Goal: Information Seeking & Learning: Learn about a topic

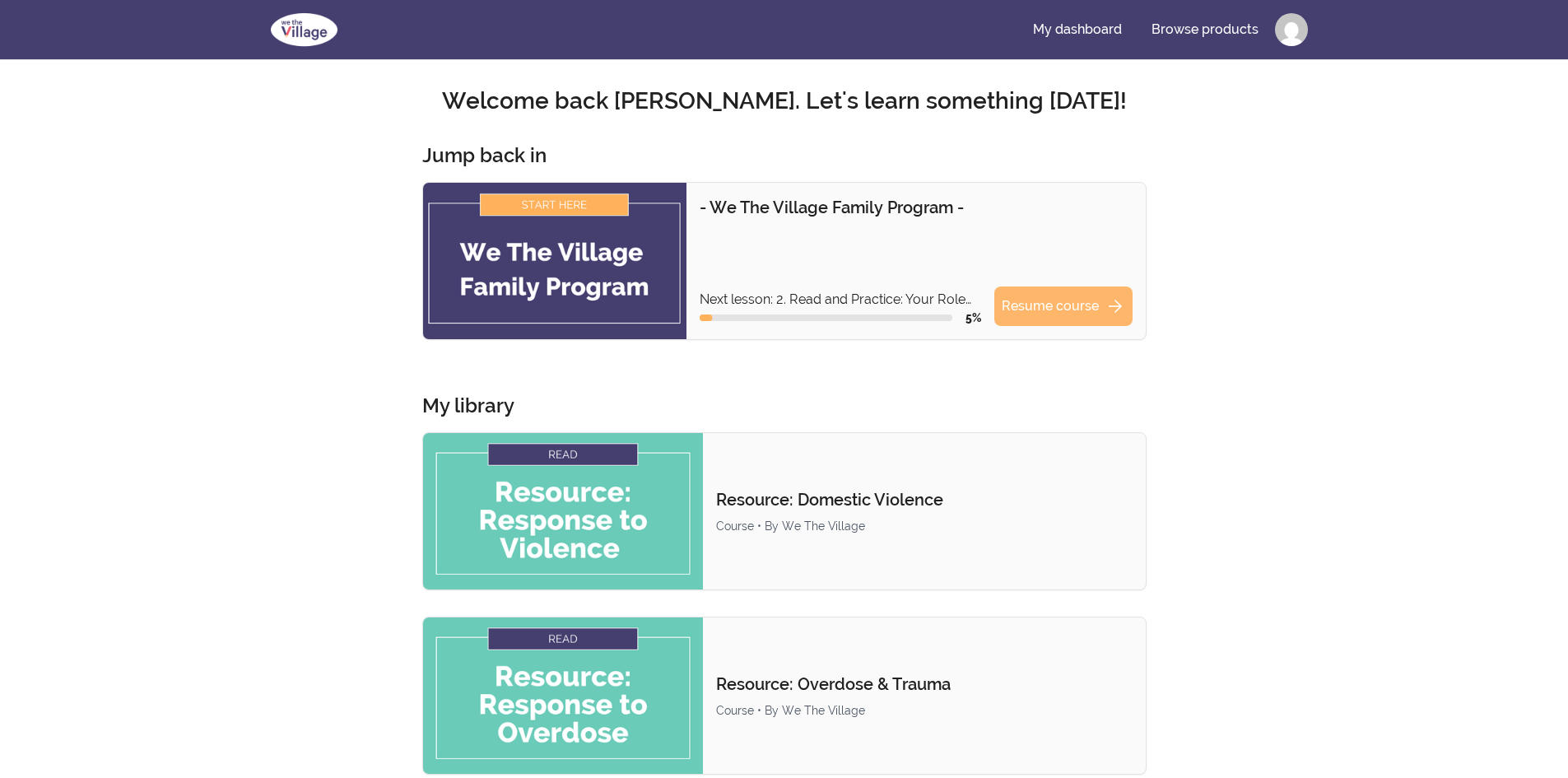
click at [1042, 310] on link "Resume course arrow_forward" at bounding box center [1064, 306] width 138 height 40
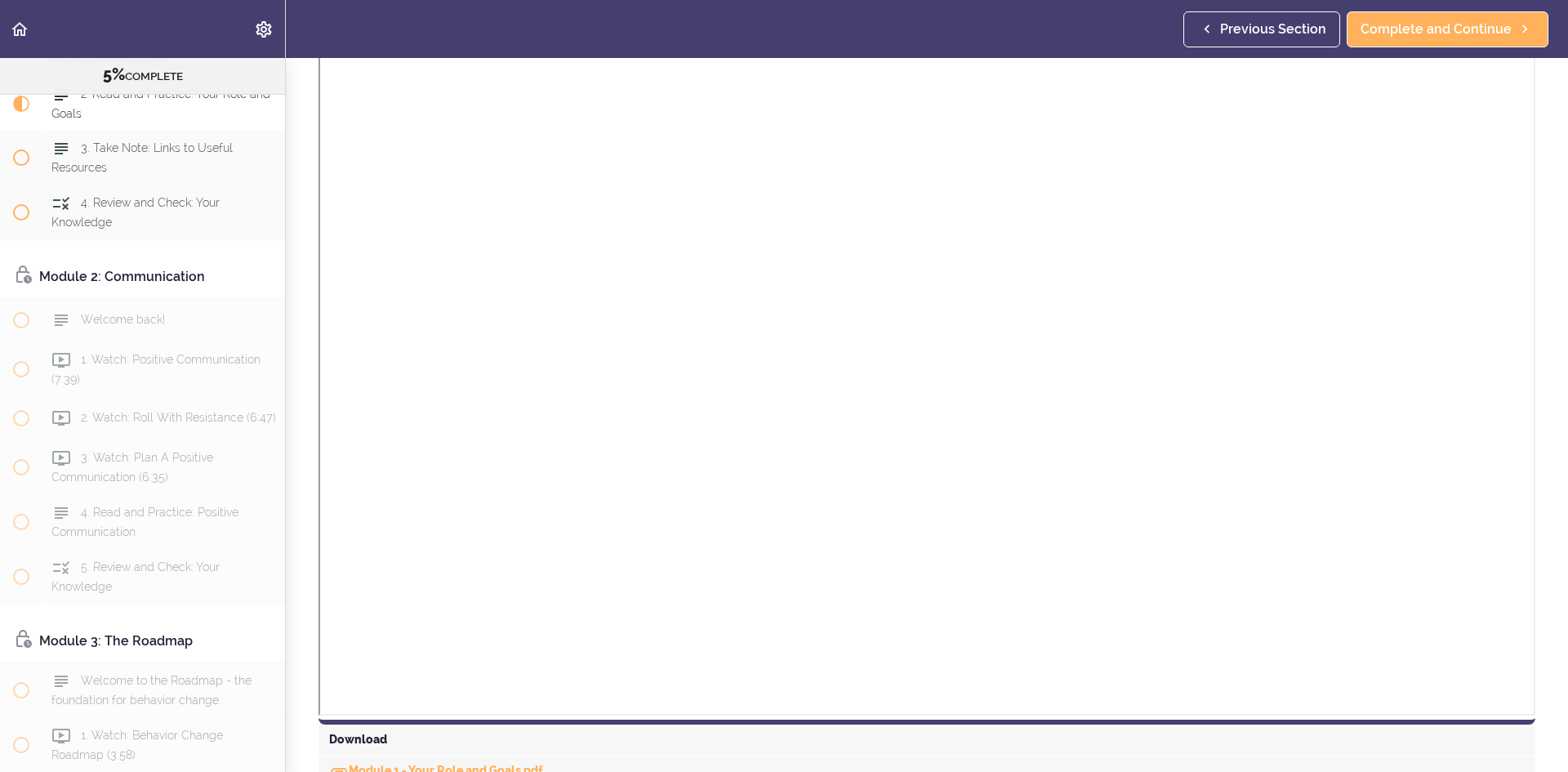
scroll to position [835, 0]
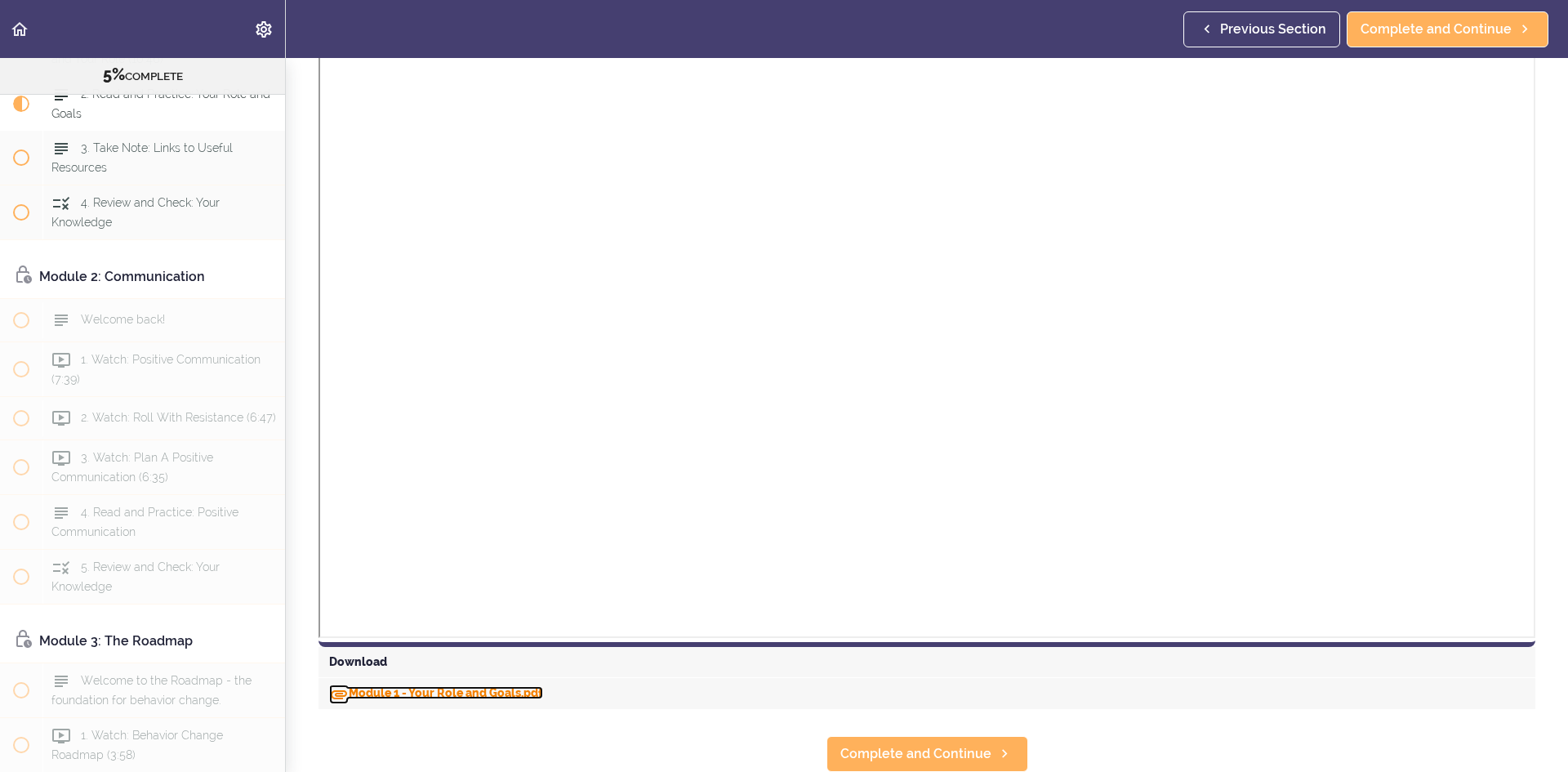
click at [380, 686] on link "Module 1 - Your Role and Goals.pdf" at bounding box center [435, 692] width 214 height 13
click at [903, 744] on span "Complete and Continue" at bounding box center [915, 754] width 151 height 20
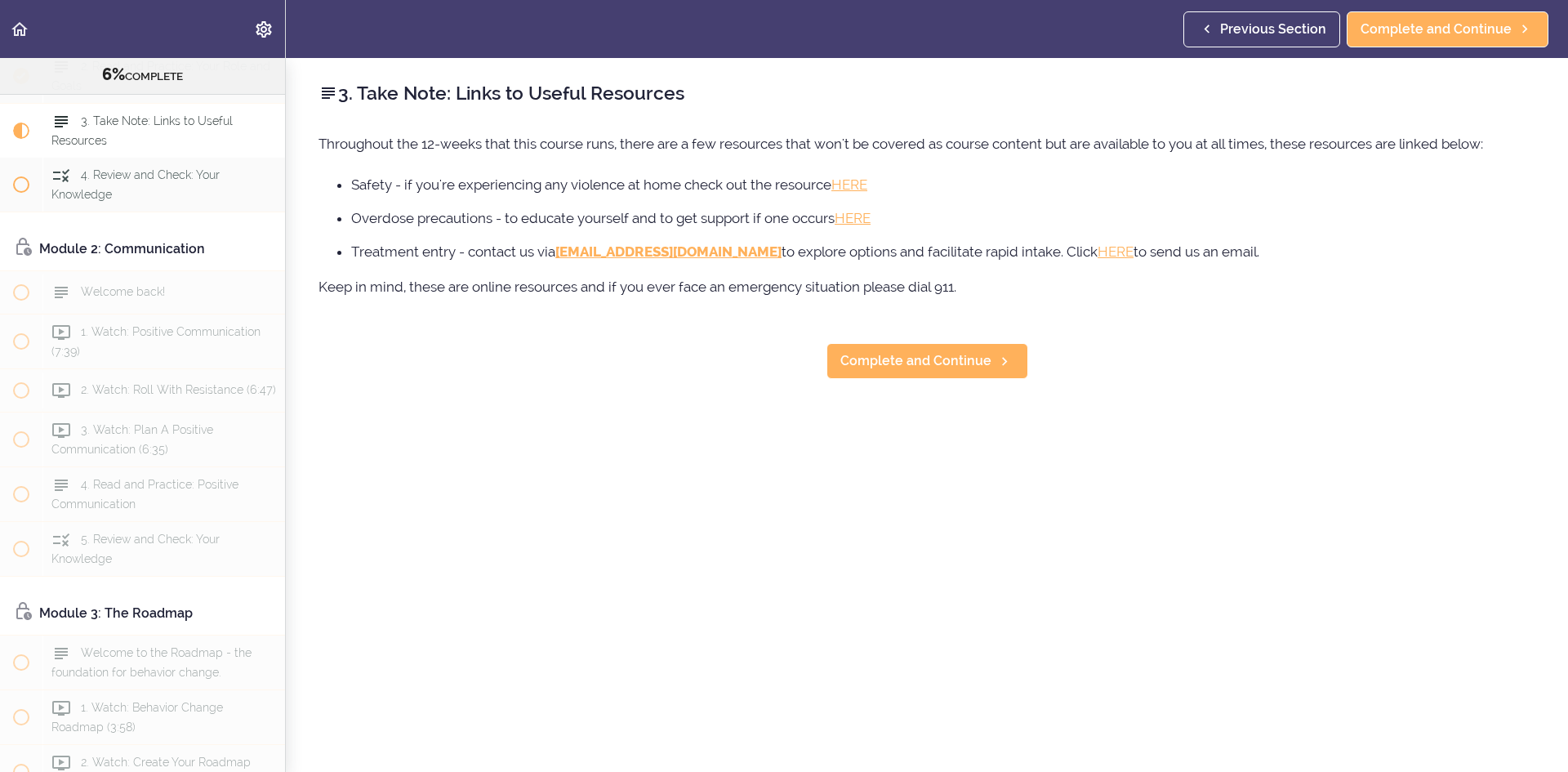
scroll to position [317, 0]
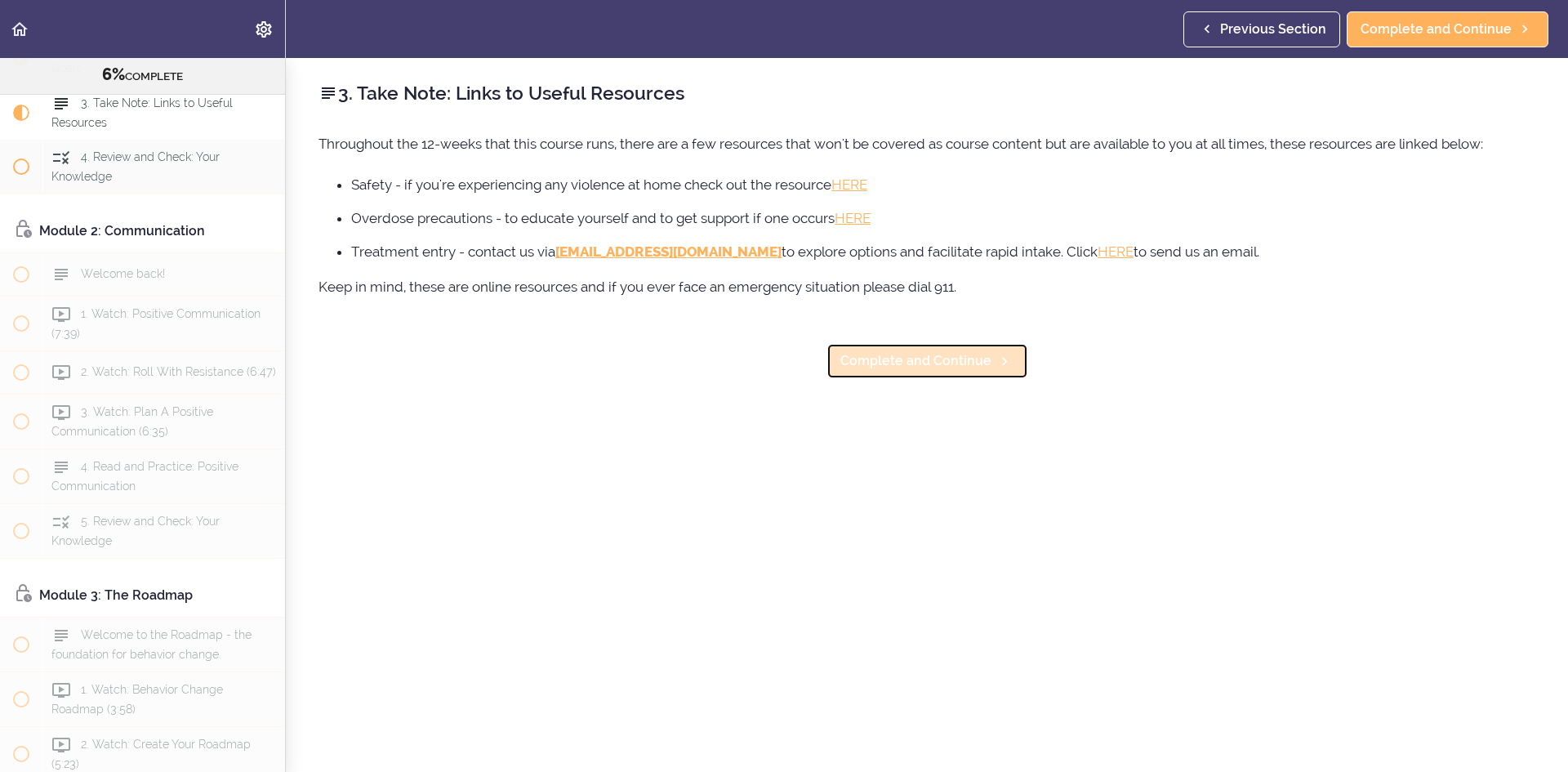
click at [895, 364] on span "Complete and Continue" at bounding box center [915, 361] width 151 height 20
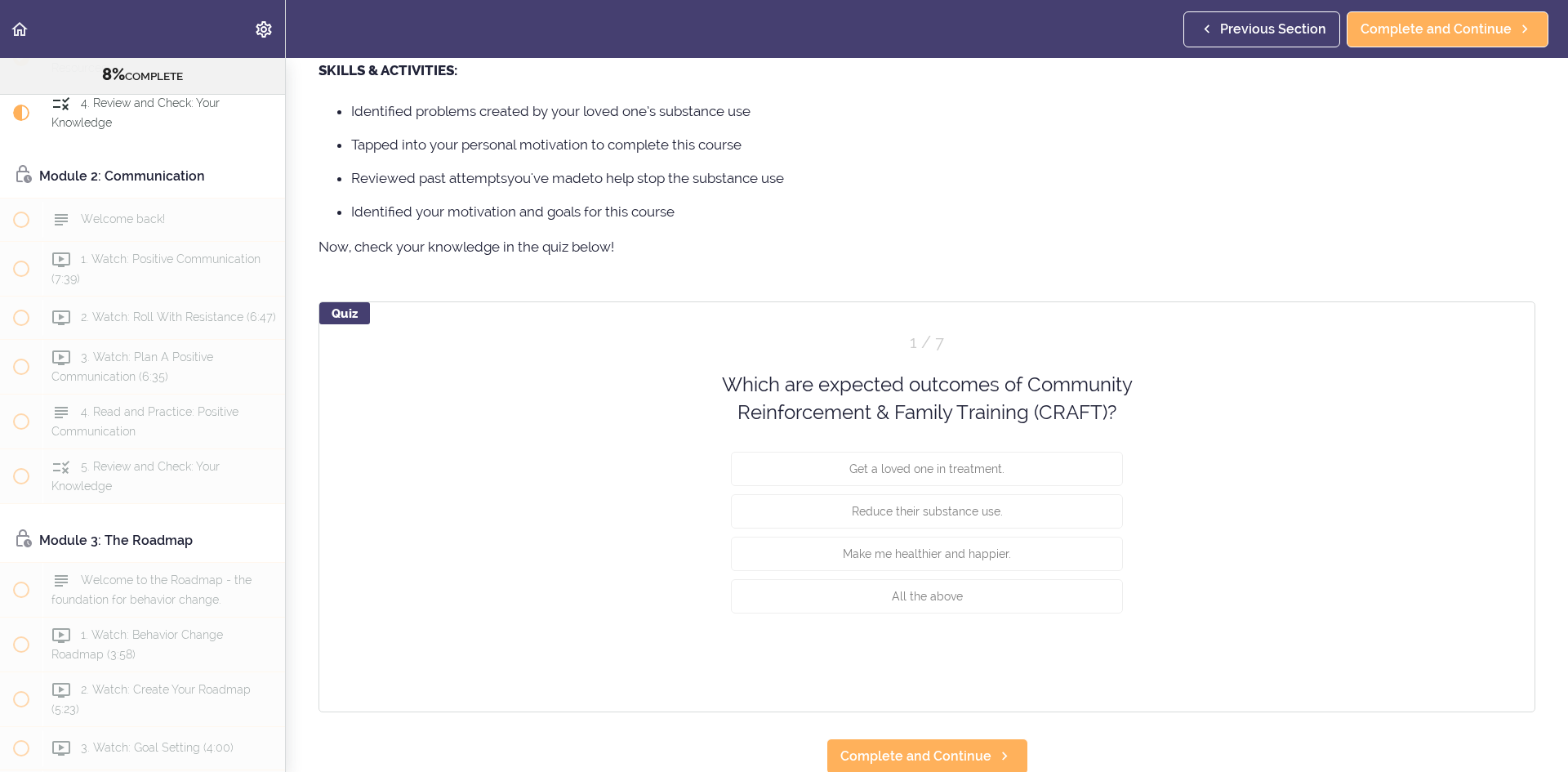
scroll to position [1091, 0]
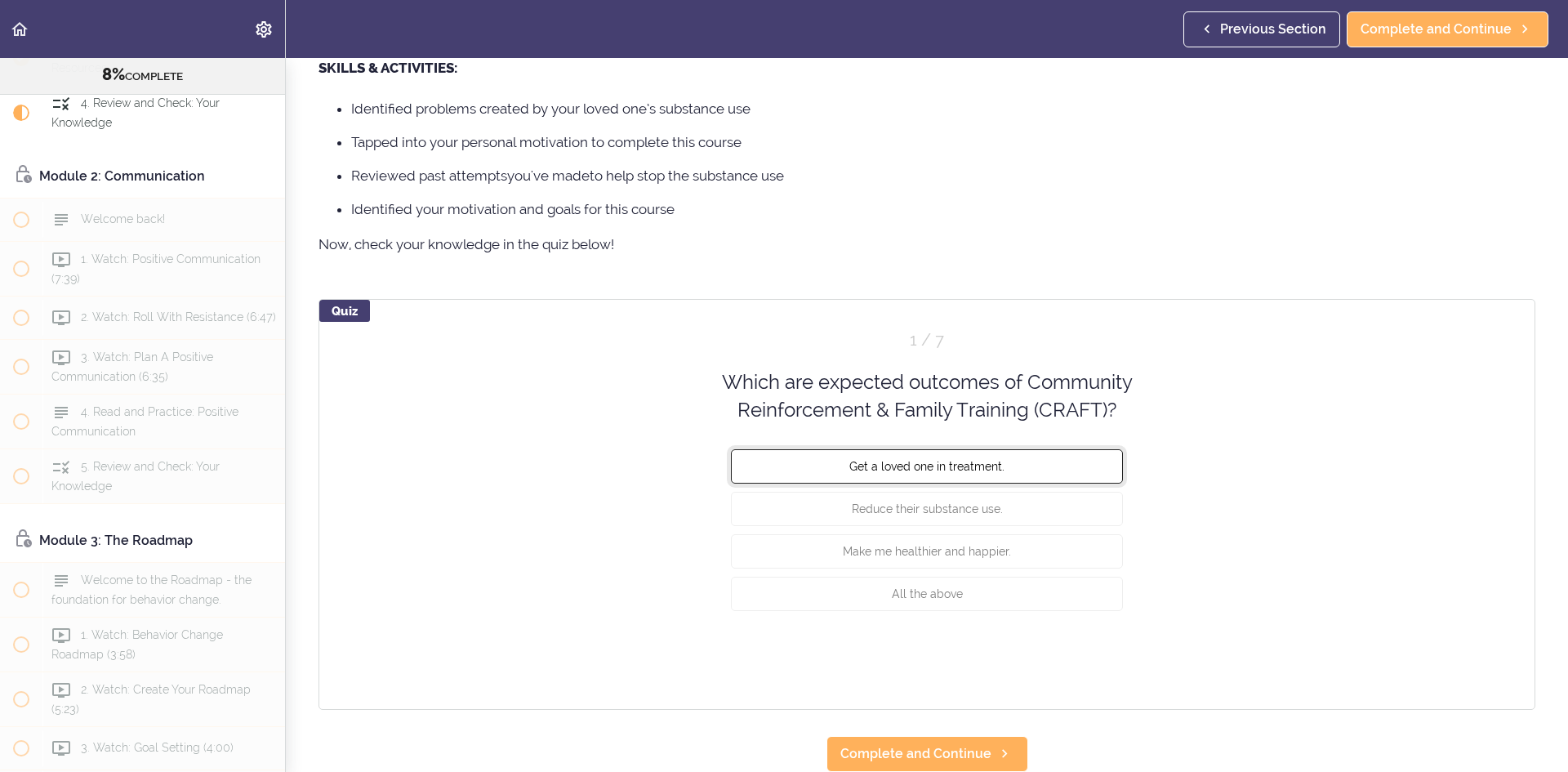
click at [986, 459] on span "Get a loved one in treatment." at bounding box center [927, 465] width 155 height 13
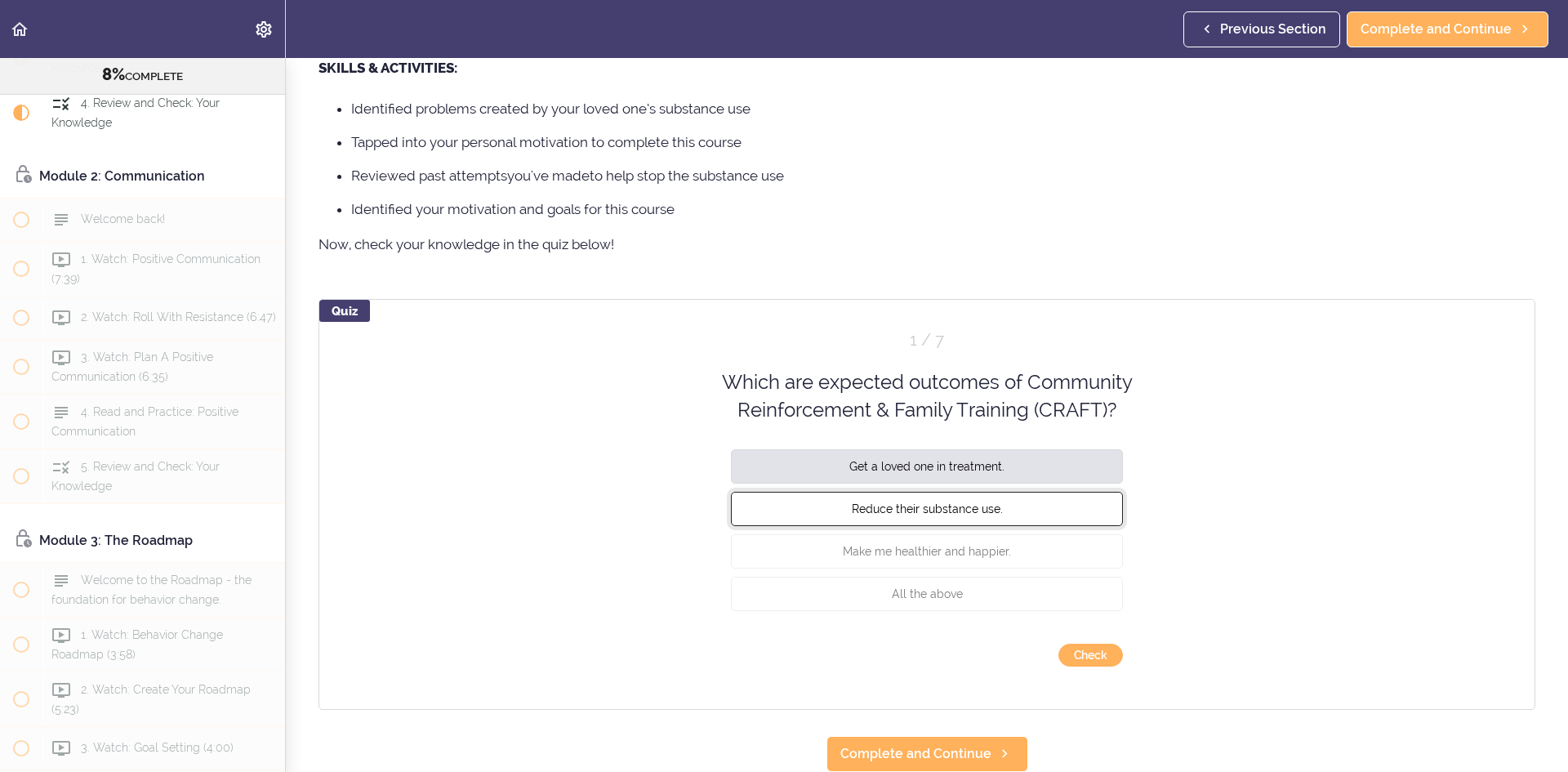
click at [956, 502] on span "Reduce their substance use." at bounding box center [927, 507] width 151 height 13
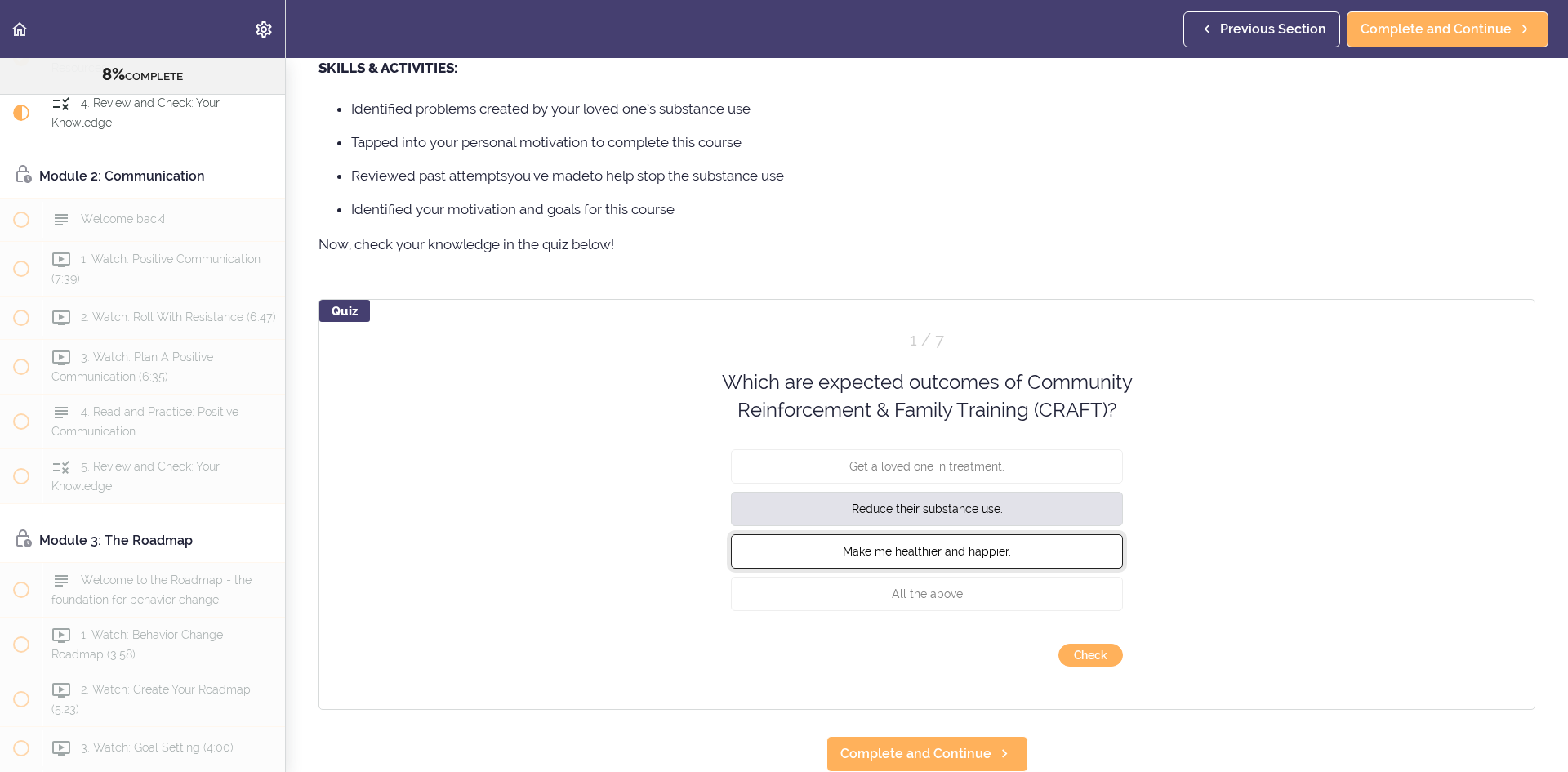
click at [927, 544] on span "Make me healthier and happier." at bounding box center [927, 550] width 168 height 13
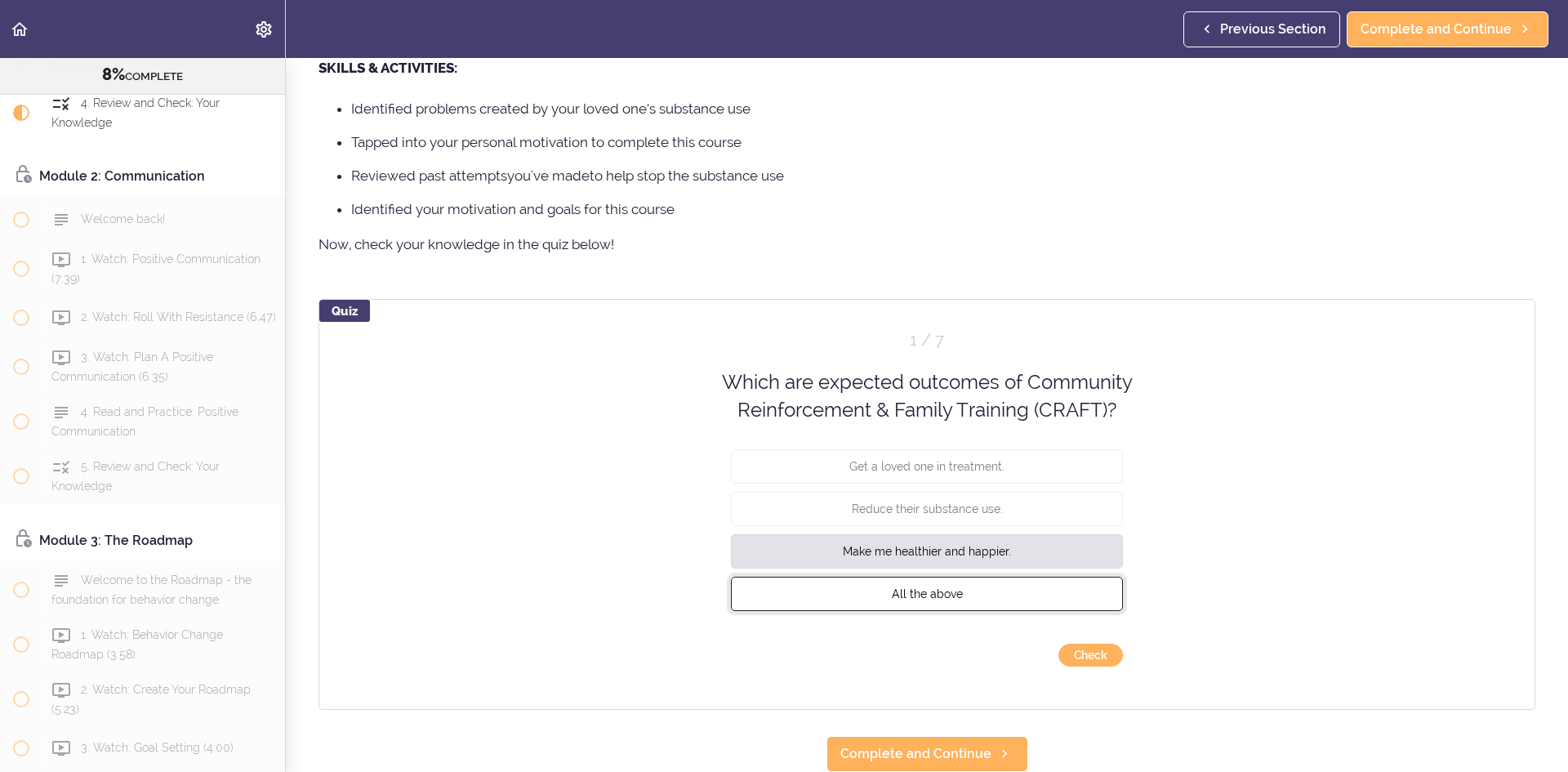
click at [927, 586] on span "All the above" at bounding box center [928, 592] width 71 height 13
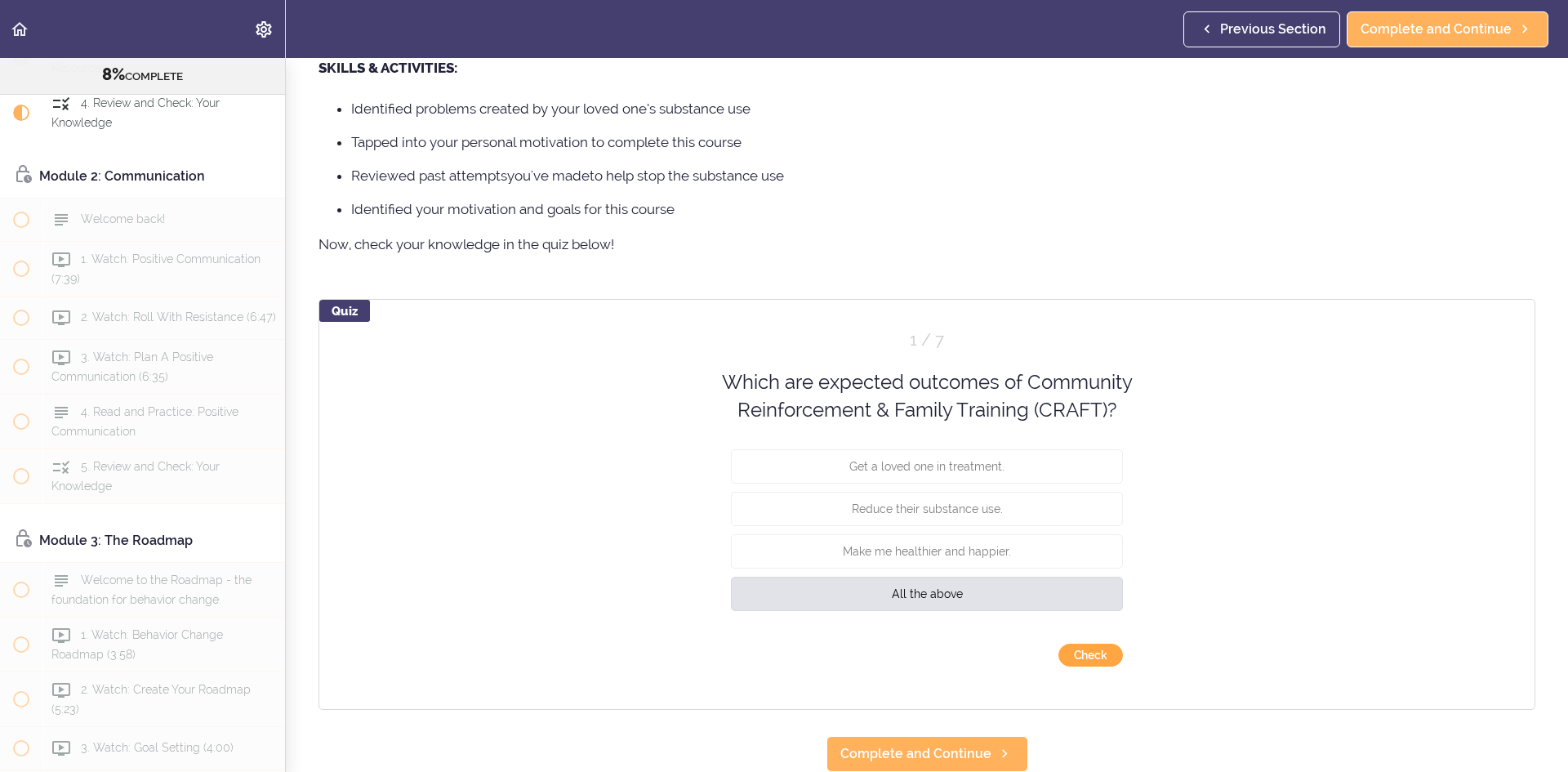
click at [1070, 646] on button "Check" at bounding box center [1089, 655] width 64 height 23
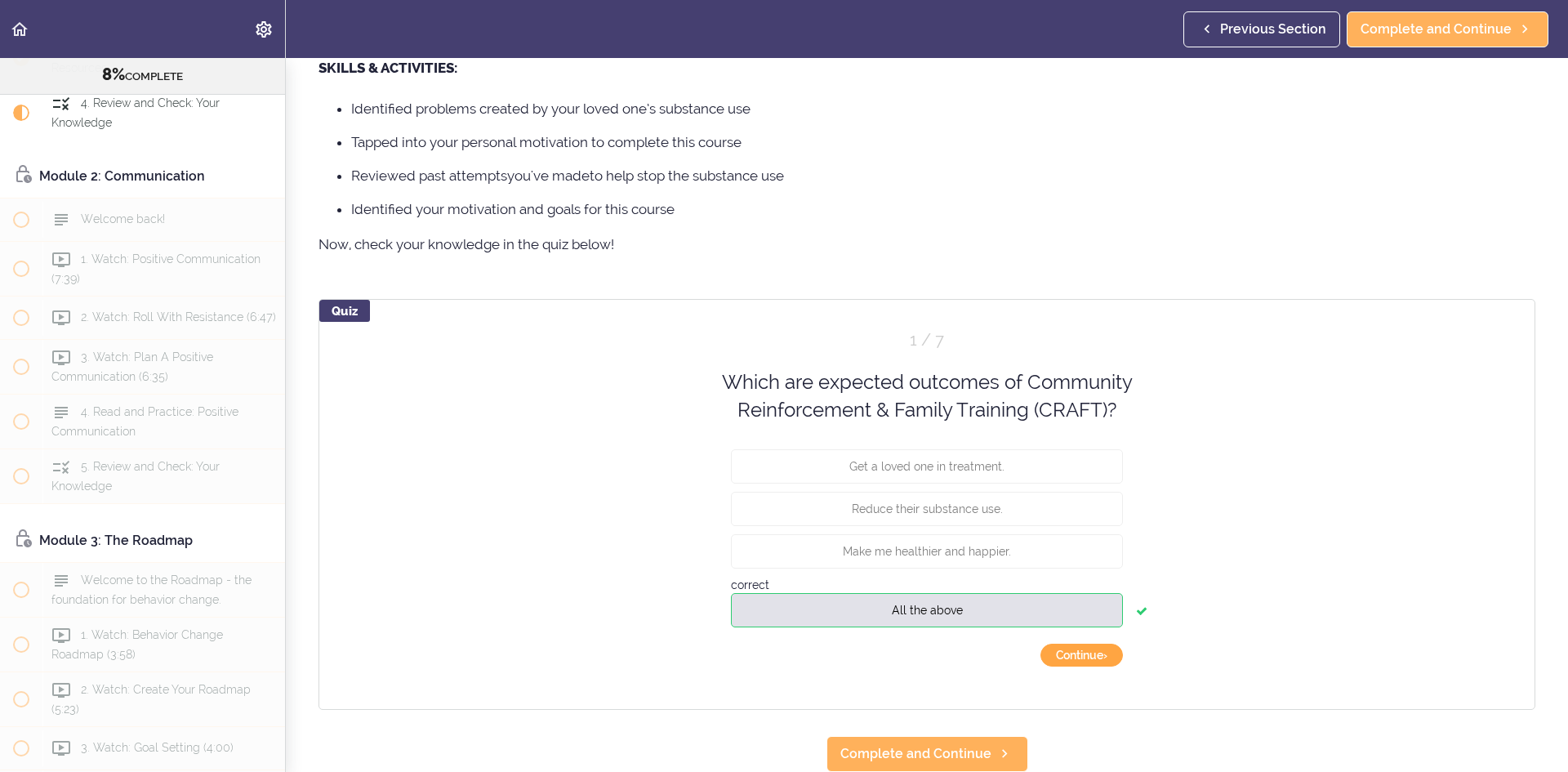
click at [1073, 647] on button "Continue ›" at bounding box center [1082, 655] width 83 height 23
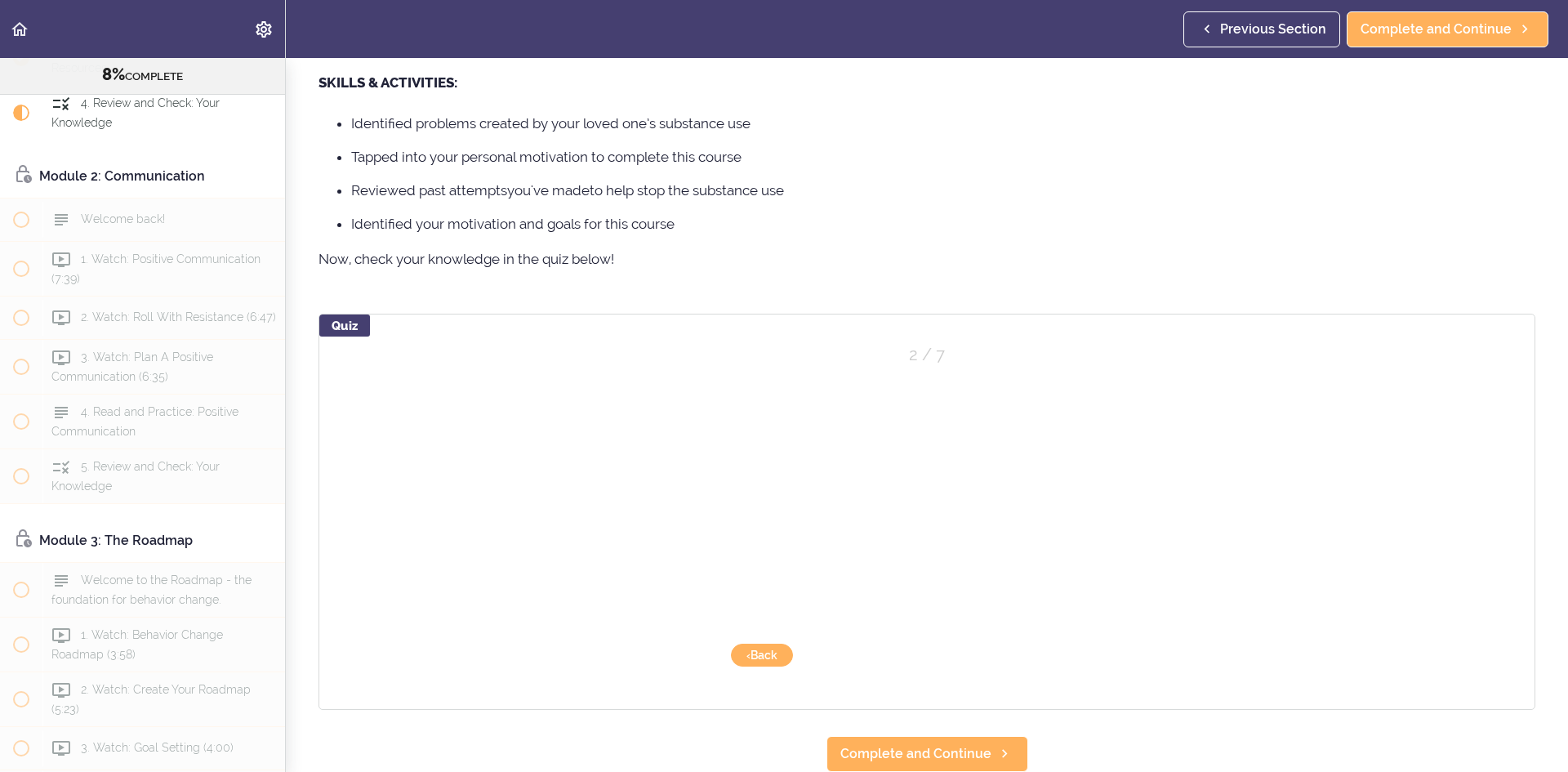
scroll to position [1077, 0]
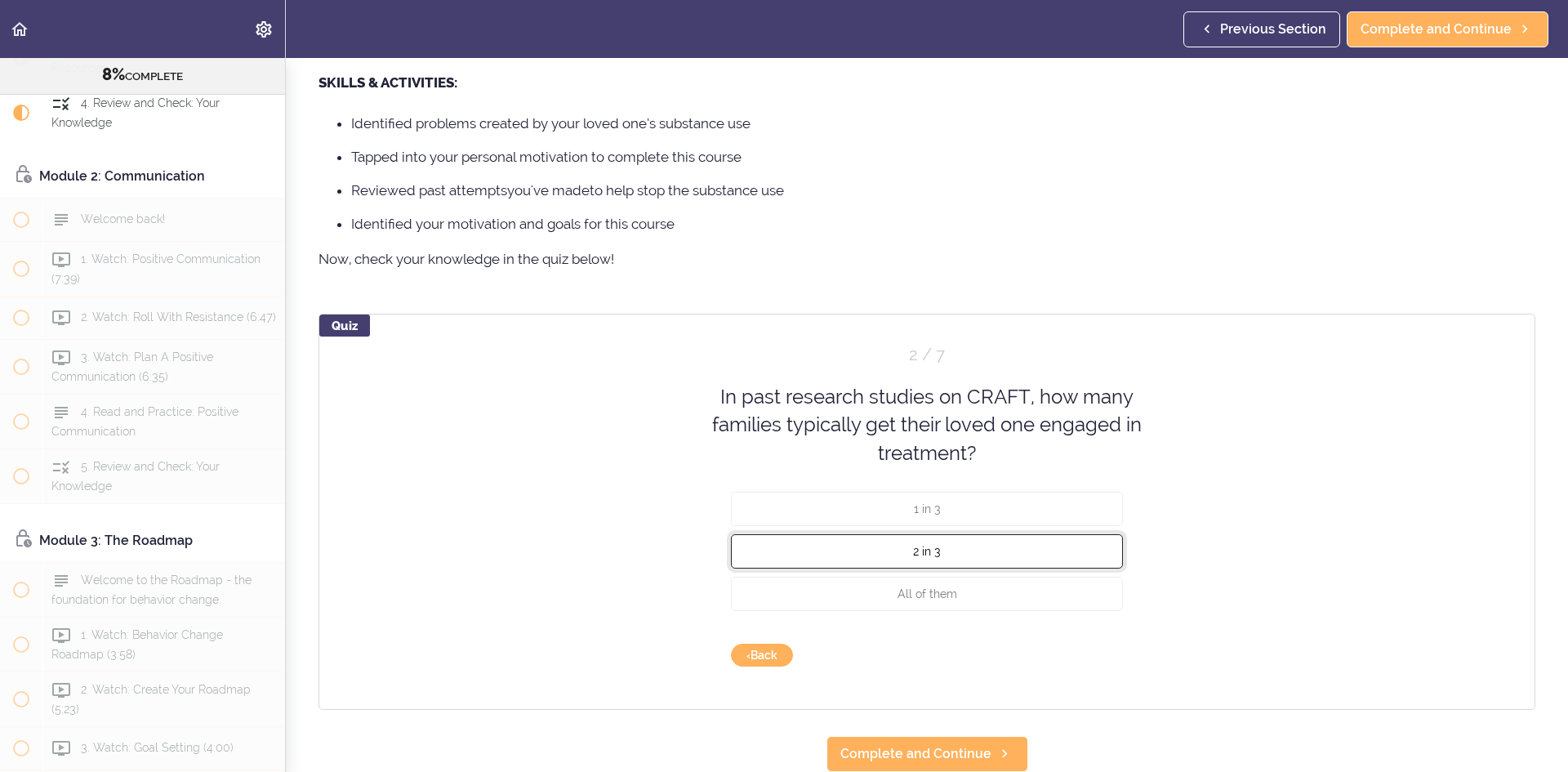
click at [920, 534] on button "2 in 3" at bounding box center [927, 551] width 392 height 35
click at [1071, 644] on button "Check" at bounding box center [1089, 655] width 64 height 23
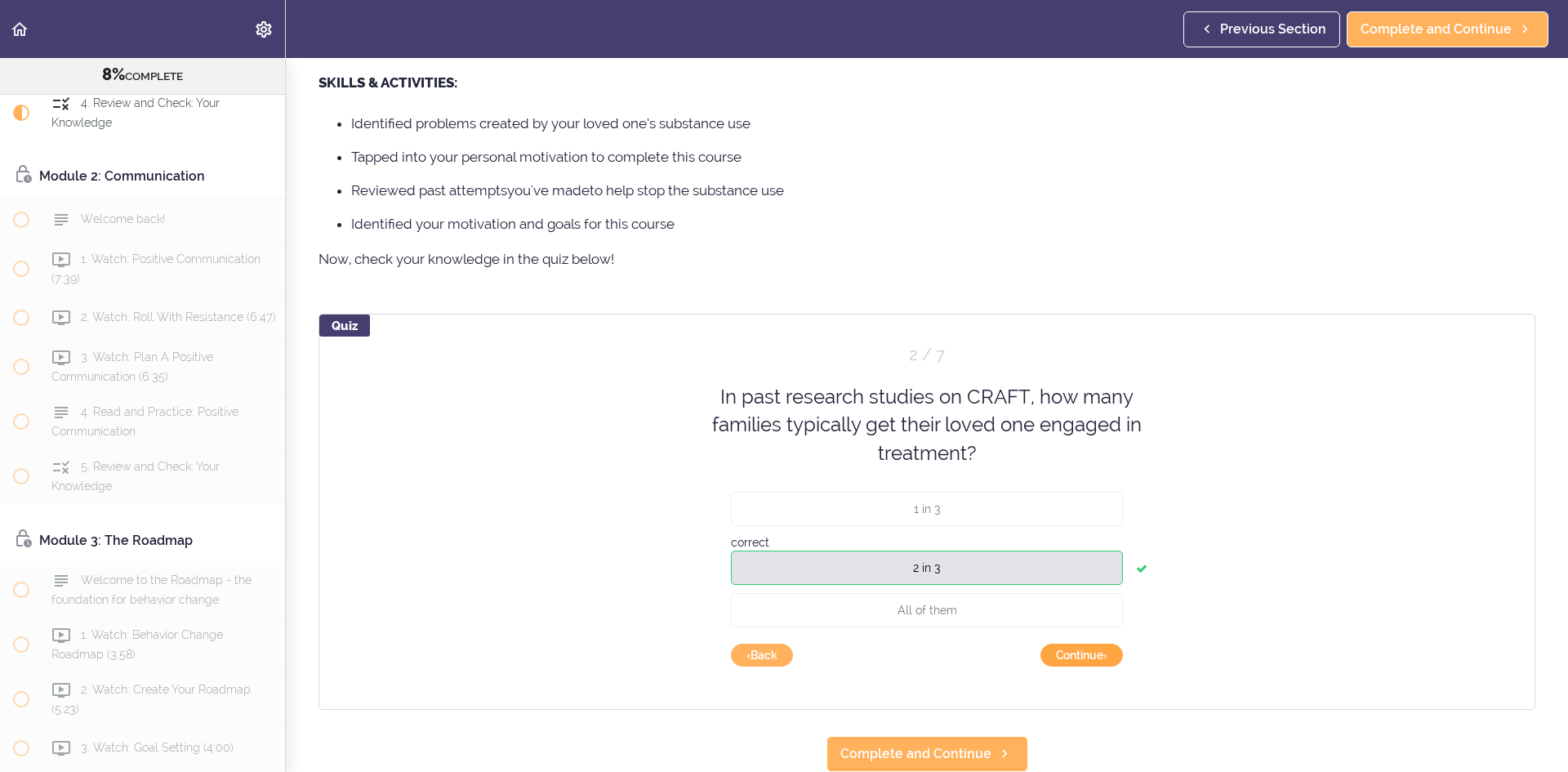
click at [1060, 646] on button "Continue ›" at bounding box center [1082, 655] width 83 height 23
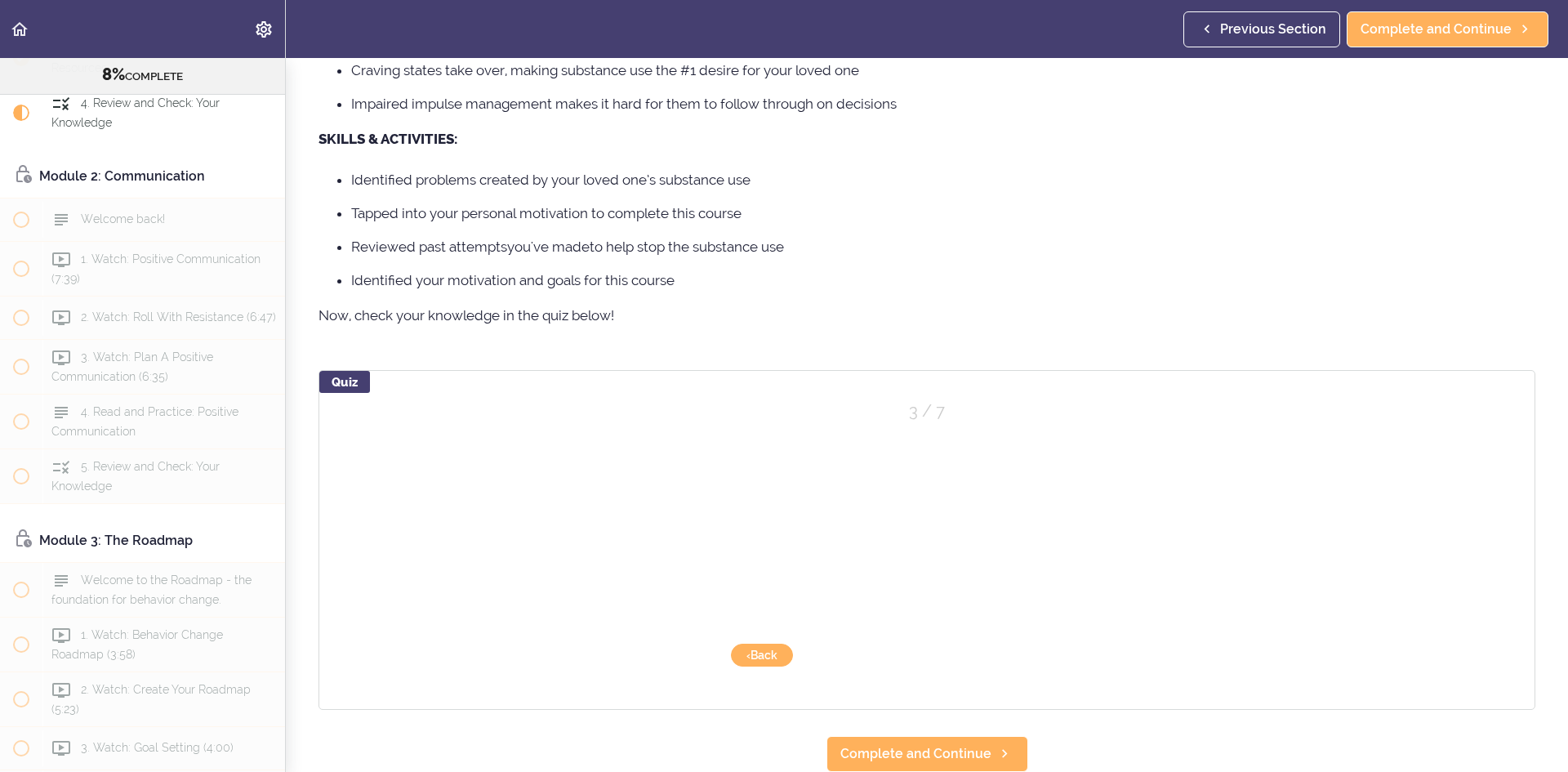
scroll to position [1020, 0]
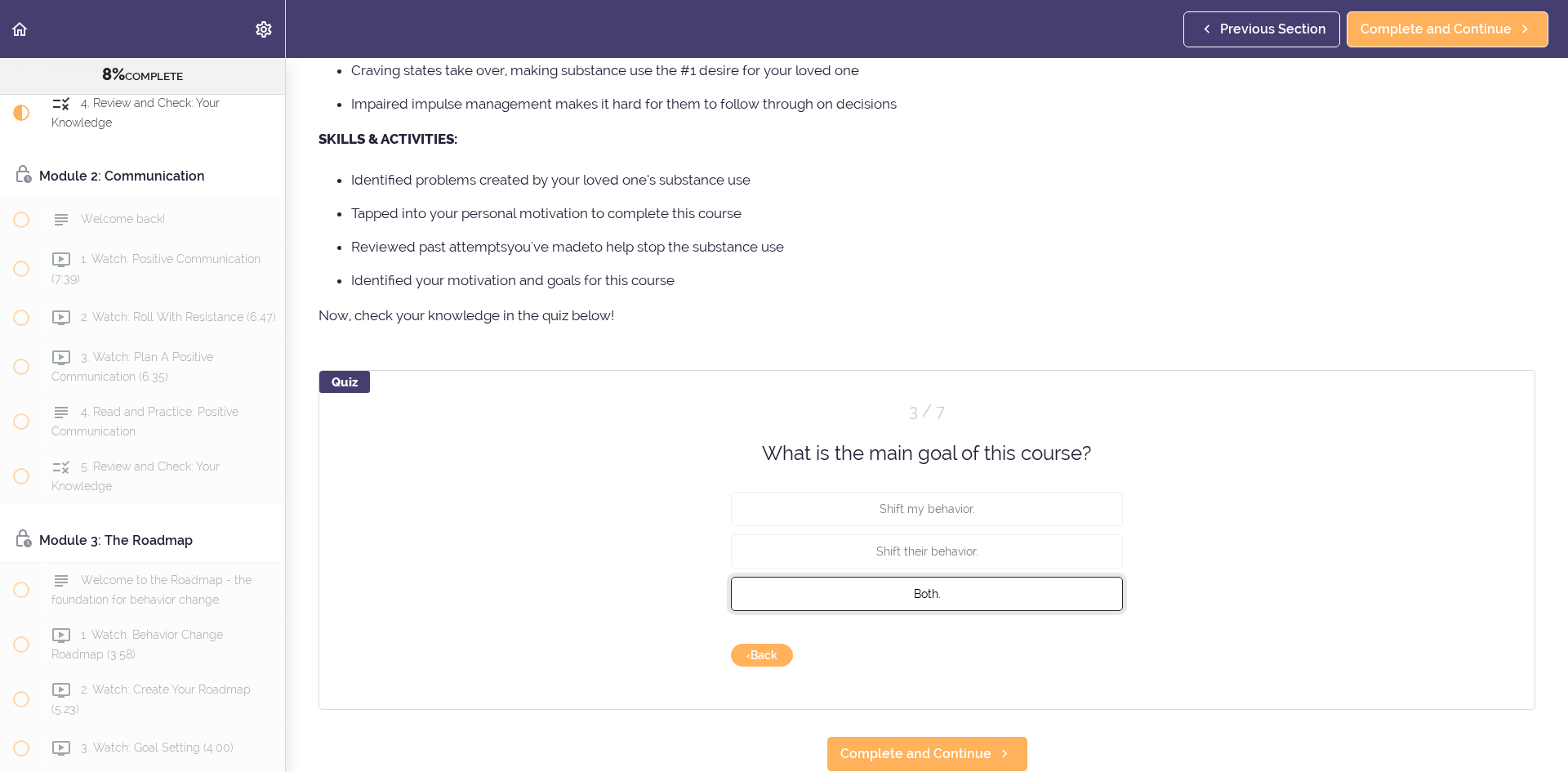
click at [930, 587] on span "Both." at bounding box center [927, 593] width 27 height 13
click at [1084, 650] on button "Check" at bounding box center [1089, 655] width 64 height 23
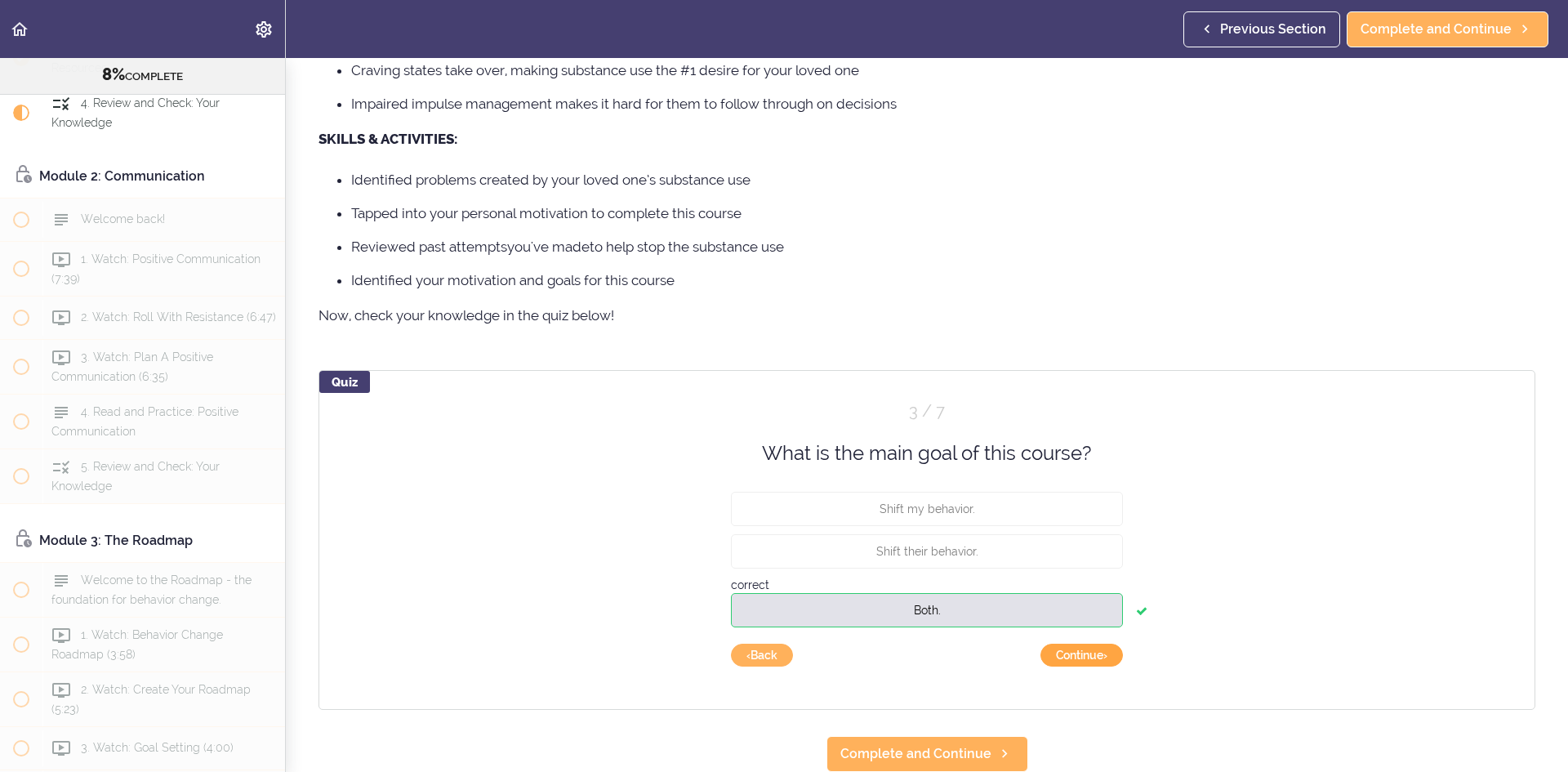
click at [1084, 644] on button "Continue ›" at bounding box center [1082, 655] width 83 height 23
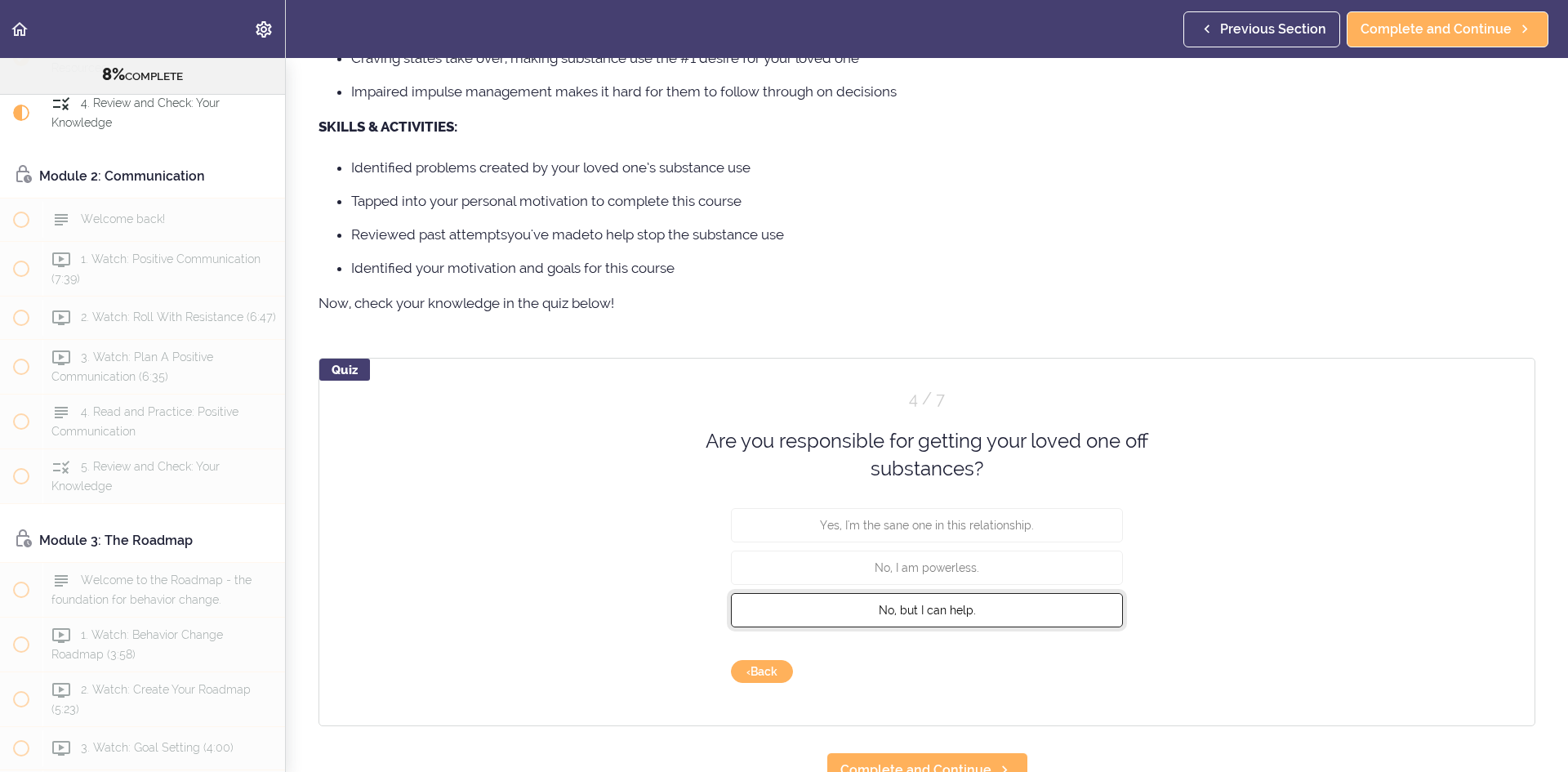
click at [920, 610] on span "No, but I can help." at bounding box center [927, 609] width 97 height 13
click at [1093, 669] on button "Check" at bounding box center [1089, 671] width 64 height 23
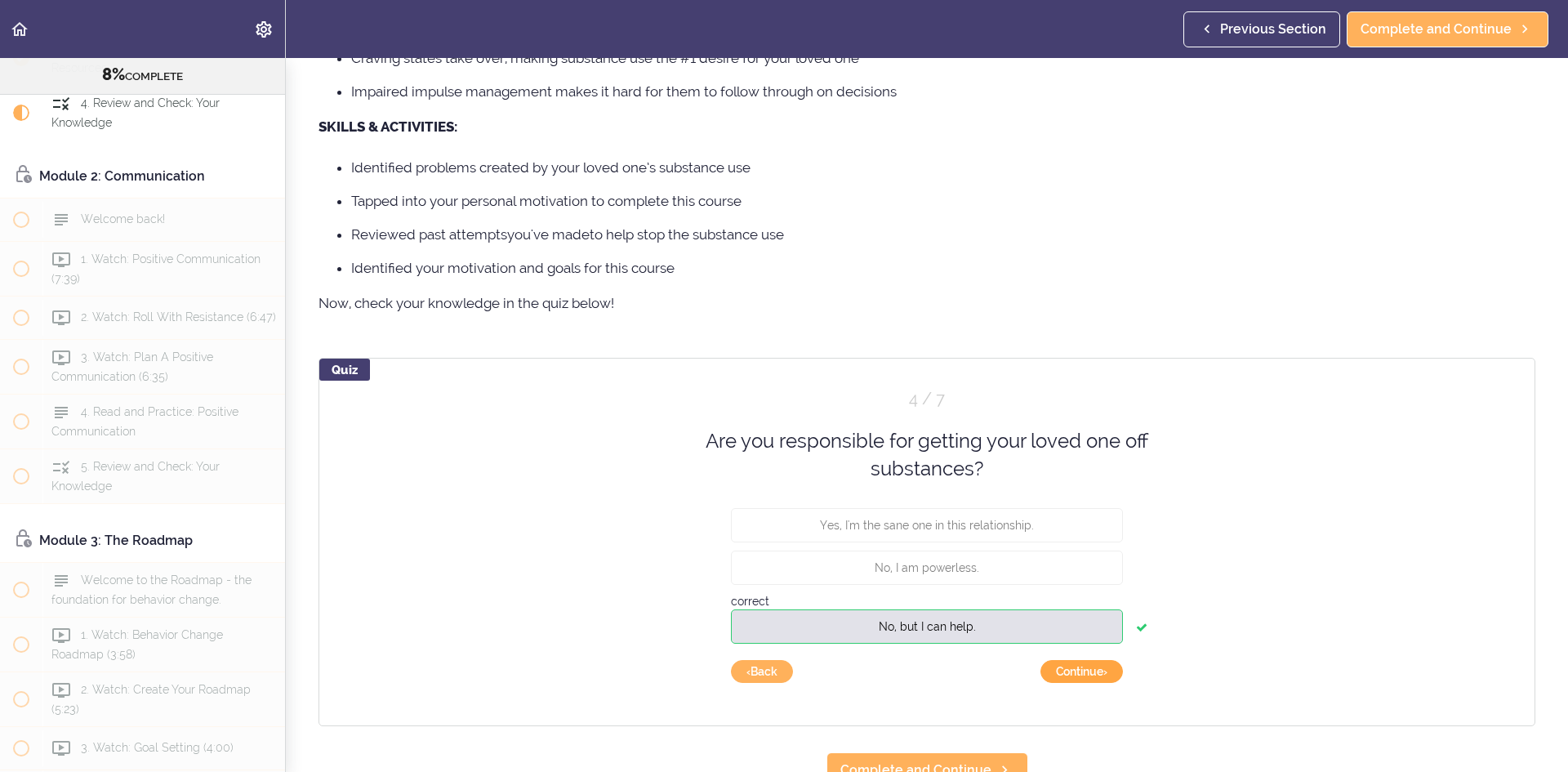
click at [1076, 670] on button "Continue ›" at bounding box center [1082, 671] width 83 height 23
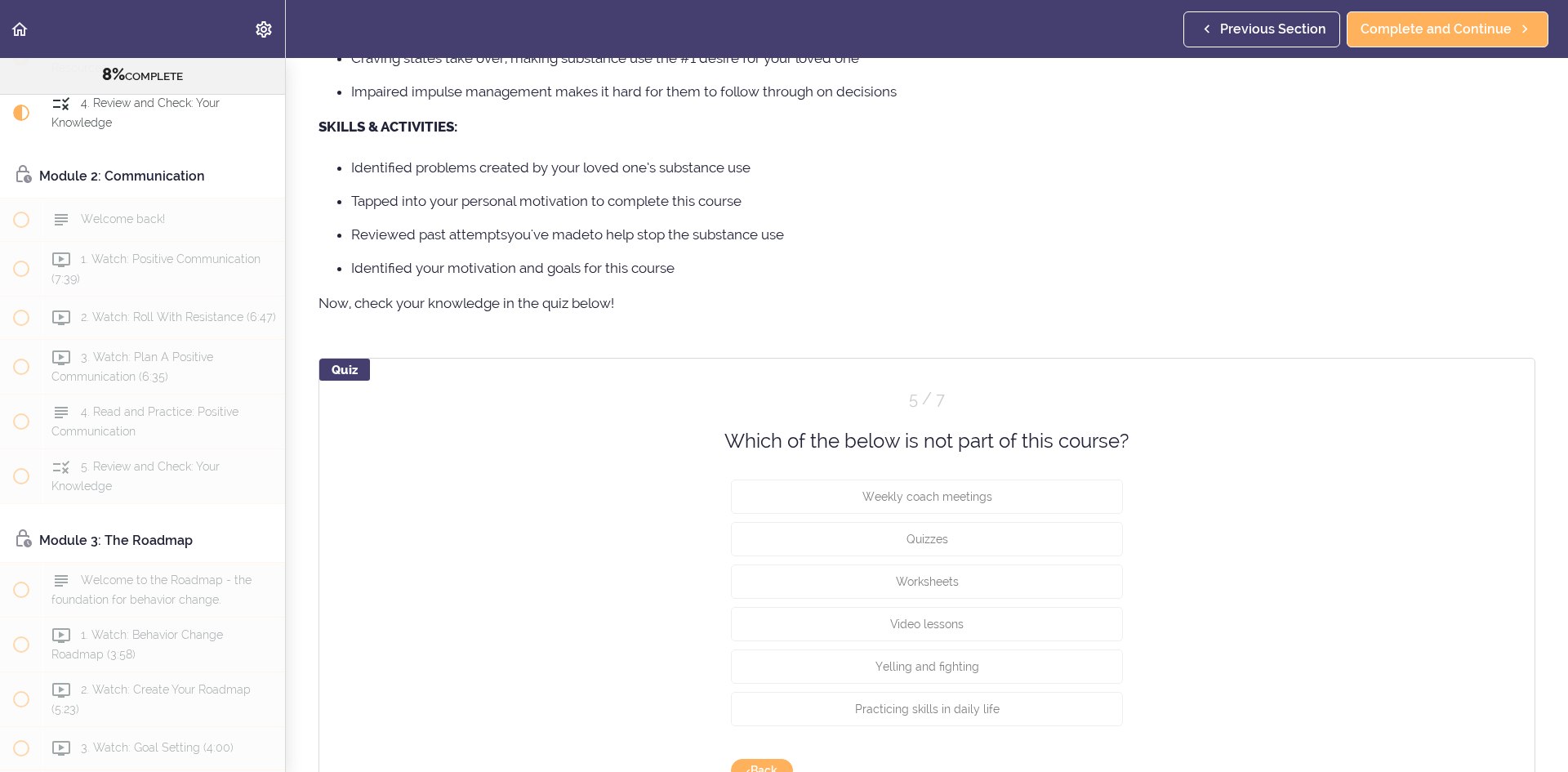
scroll to position [1102, 0]
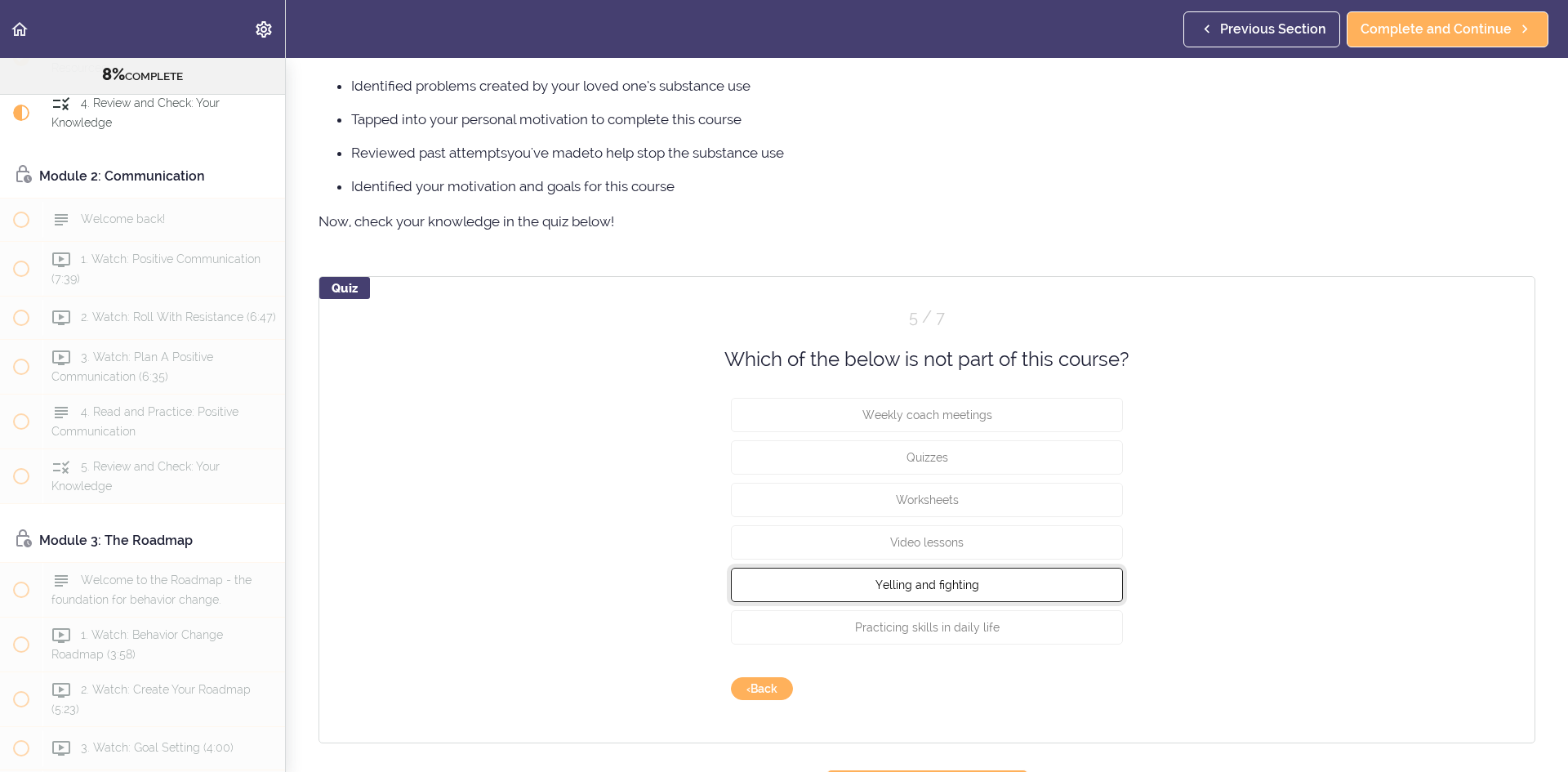
click at [1001, 585] on button "Yelling and fighting" at bounding box center [927, 584] width 392 height 35
click at [1101, 684] on button "Check" at bounding box center [1089, 688] width 64 height 23
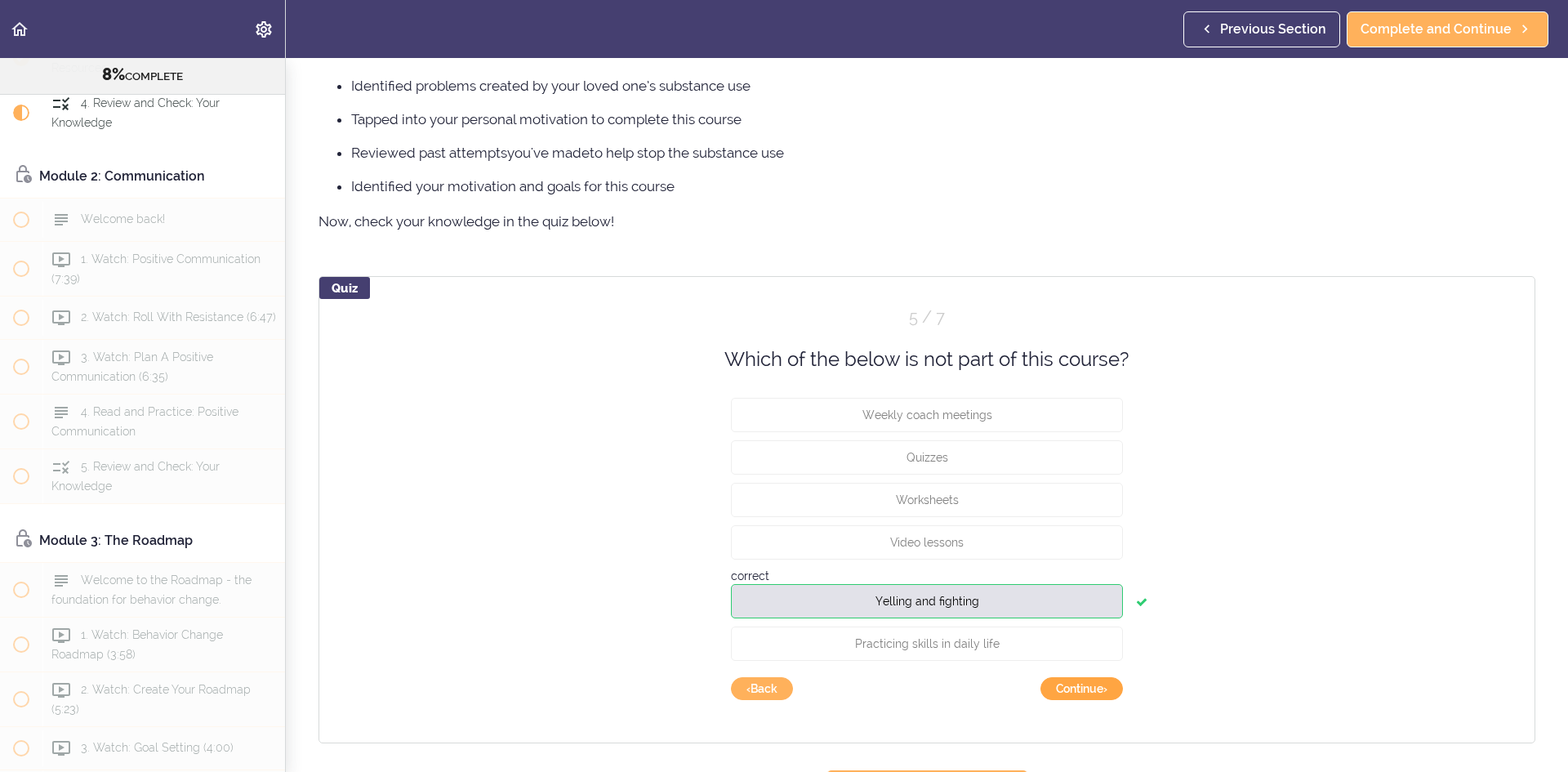
click at [1080, 687] on button "Continue ›" at bounding box center [1082, 688] width 83 height 23
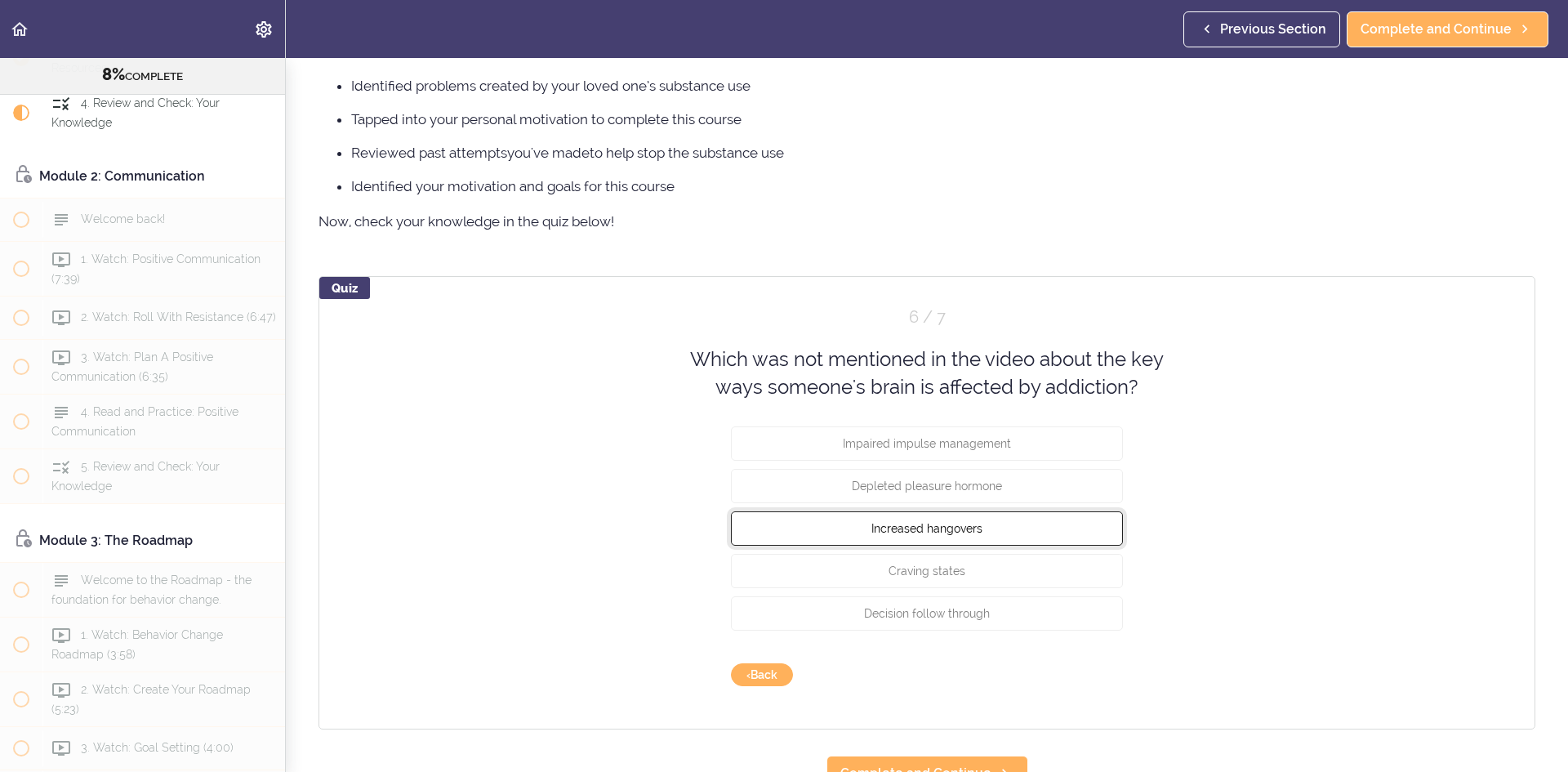
click at [992, 525] on button "Increased hangovers" at bounding box center [927, 527] width 392 height 35
click at [1096, 674] on button "Check" at bounding box center [1089, 674] width 64 height 23
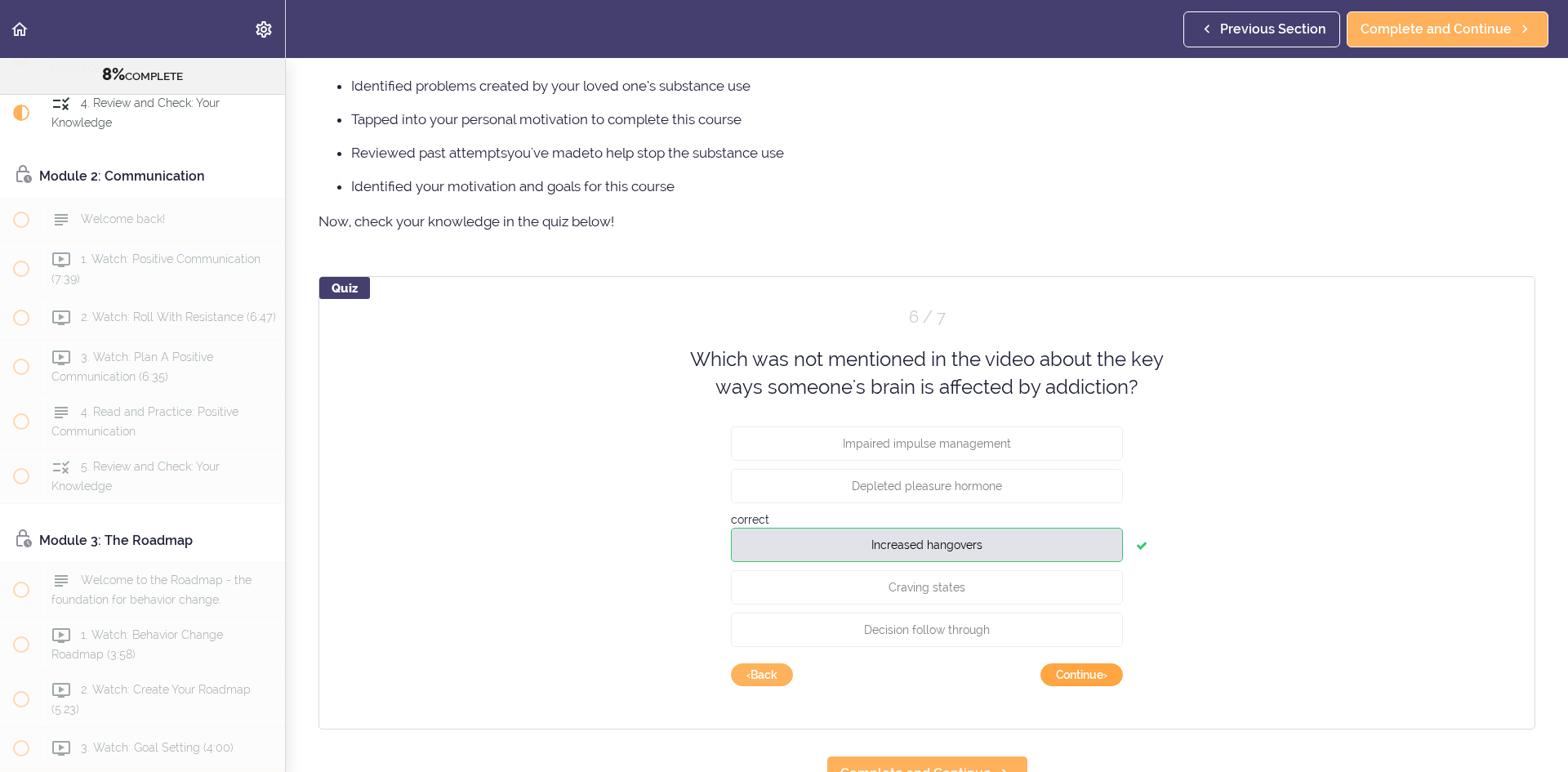
click at [1087, 671] on button "Continue ›" at bounding box center [1082, 674] width 83 height 23
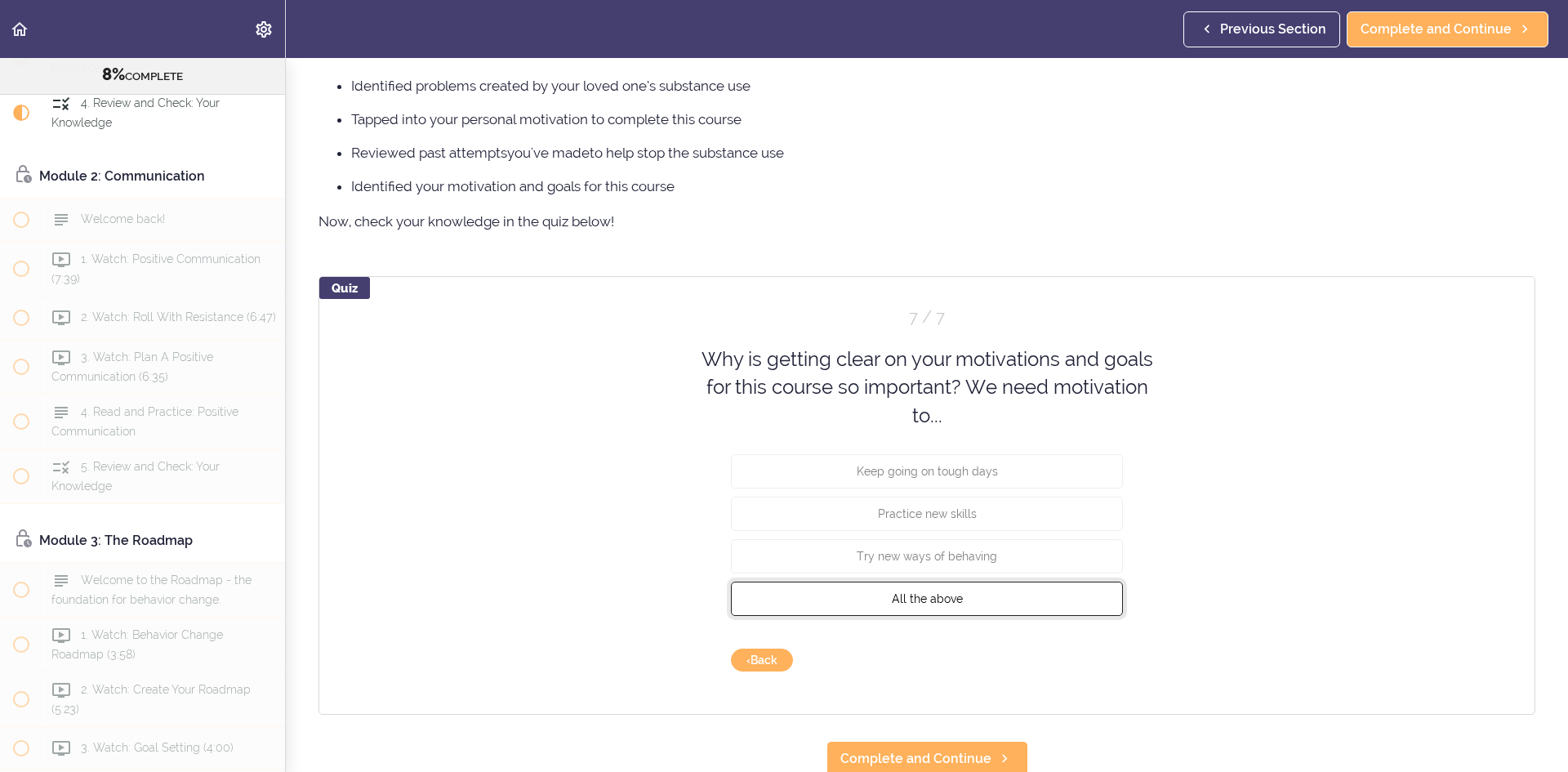
click at [928, 603] on span "All the above" at bounding box center [928, 598] width 71 height 13
click at [1083, 665] on button "Check" at bounding box center [1089, 659] width 64 height 23
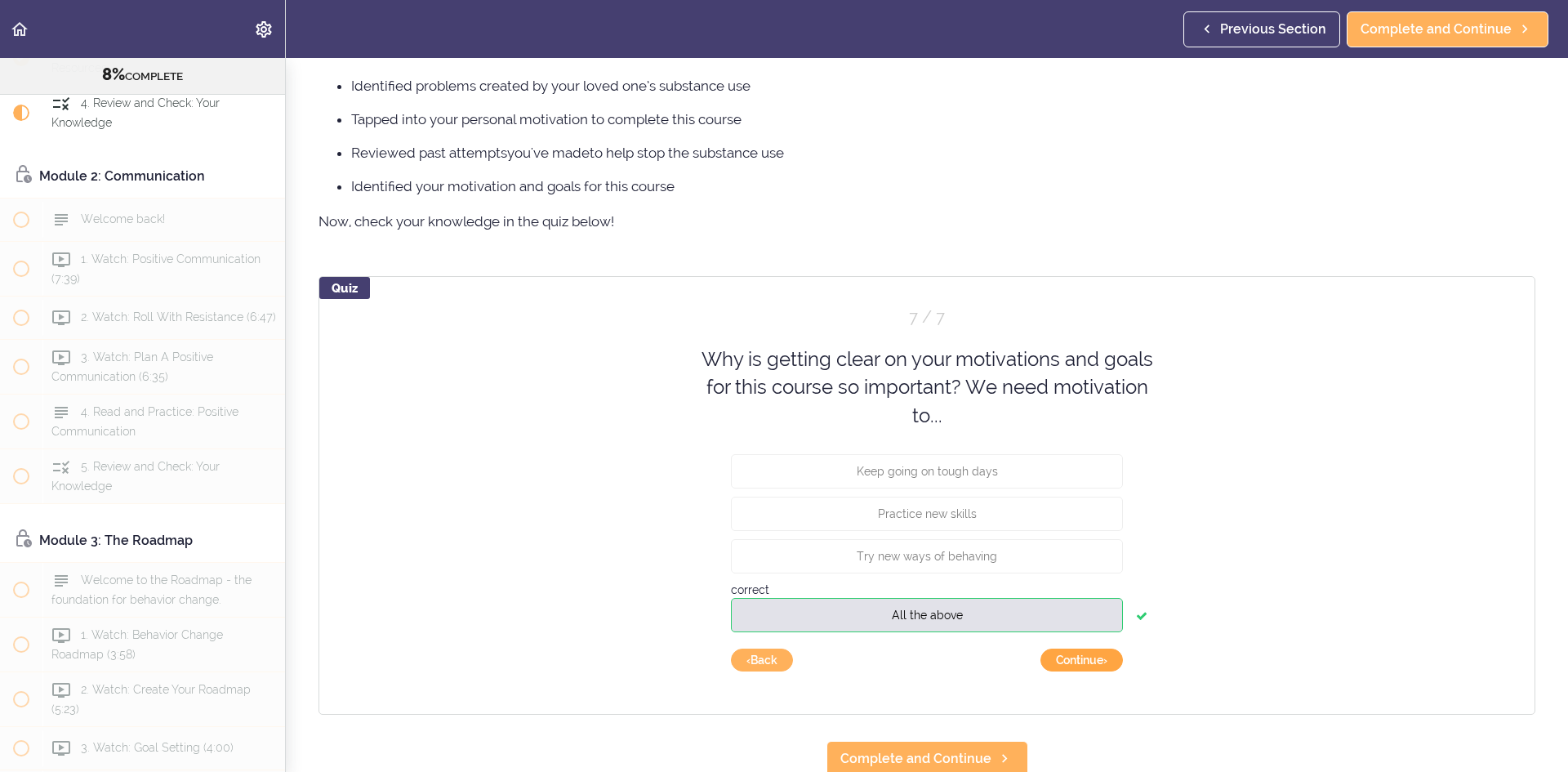
click at [1088, 660] on button "Continue ›" at bounding box center [1082, 659] width 83 height 23
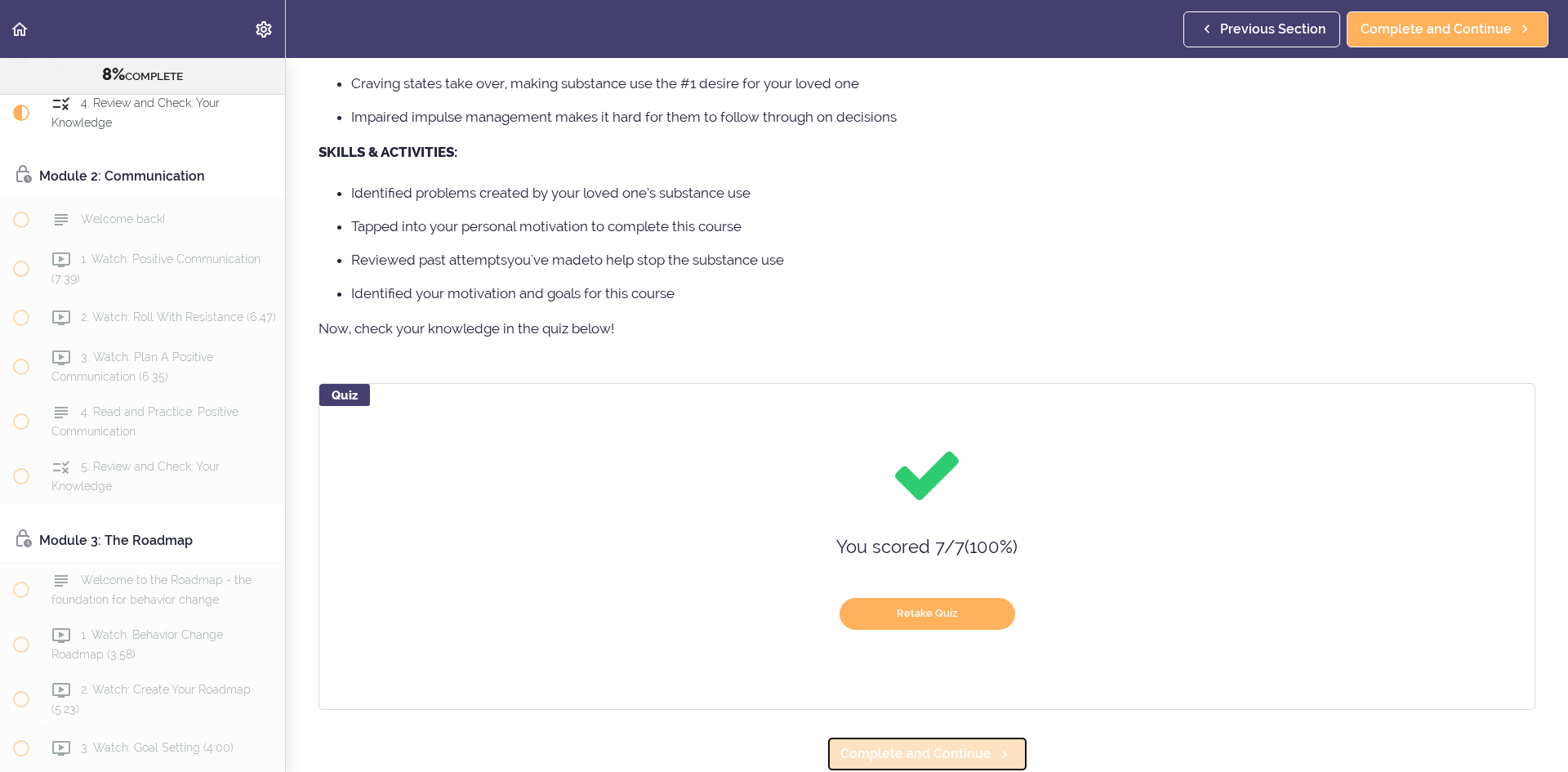
click at [900, 744] on span "Complete and Continue" at bounding box center [915, 754] width 151 height 20
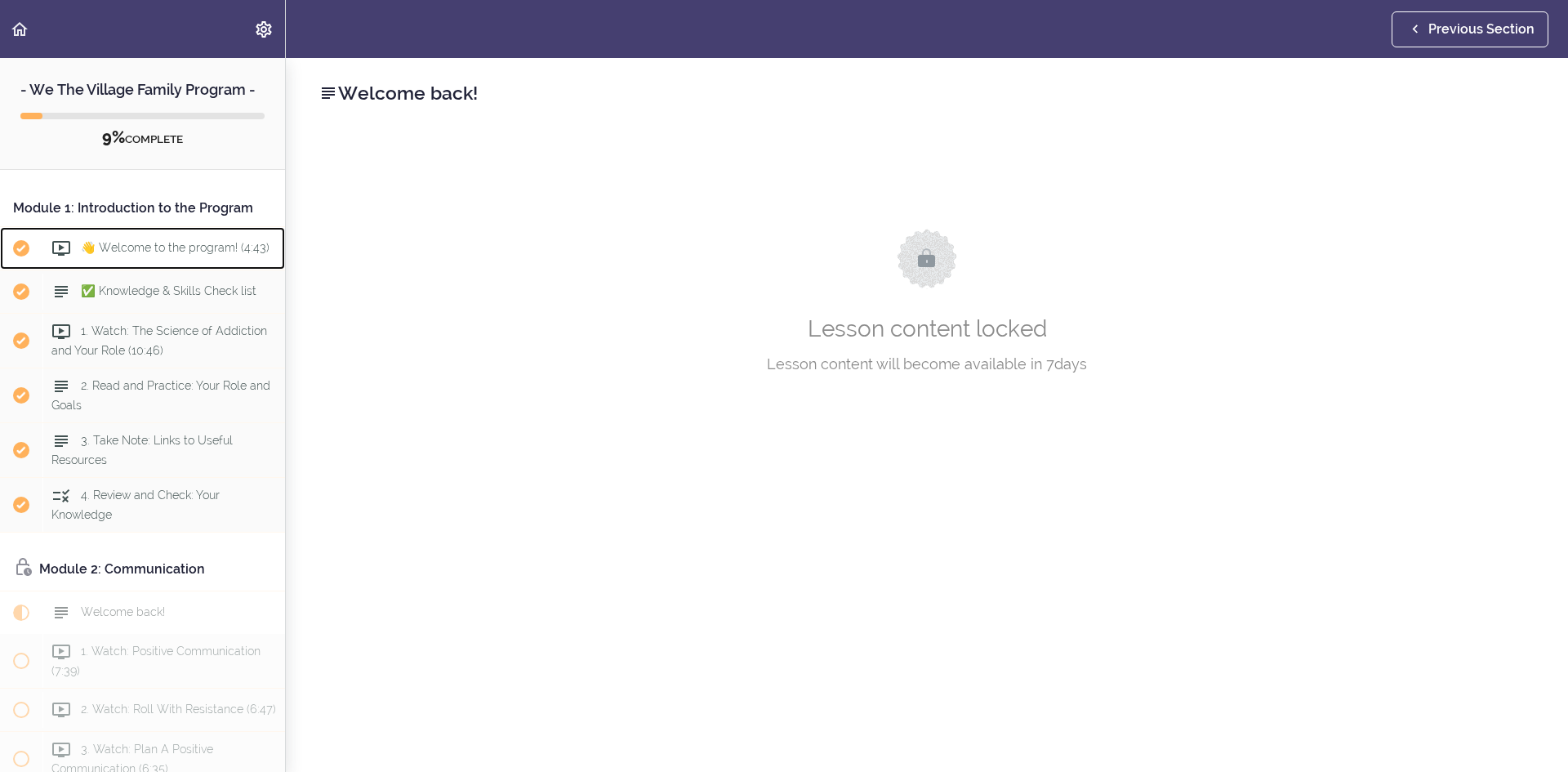
click at [130, 254] on span "👋 Welcome to the program! (4:43)" at bounding box center [175, 247] width 188 height 13
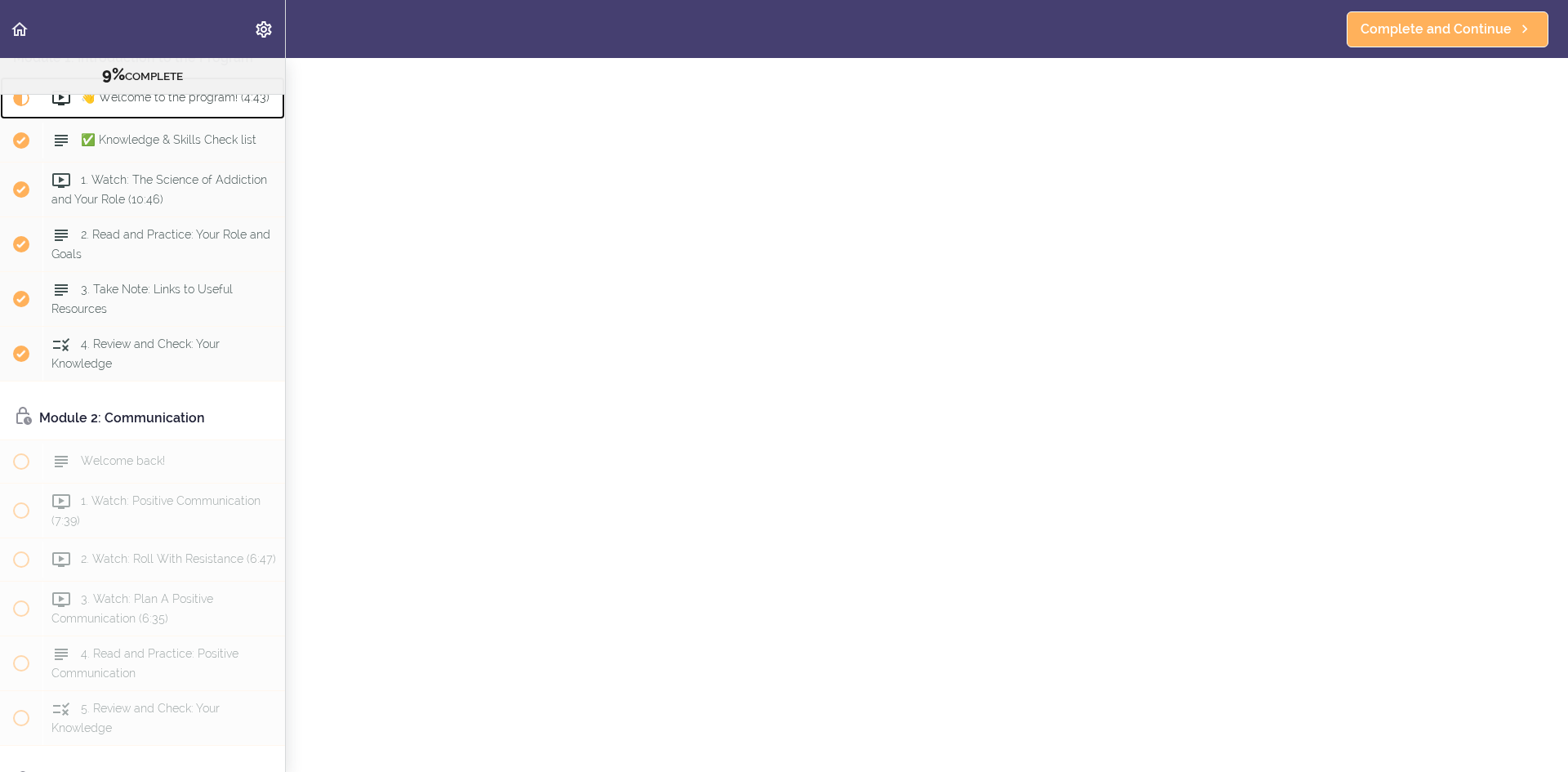
scroll to position [654, 0]
